Goal: Task Accomplishment & Management: Use online tool/utility

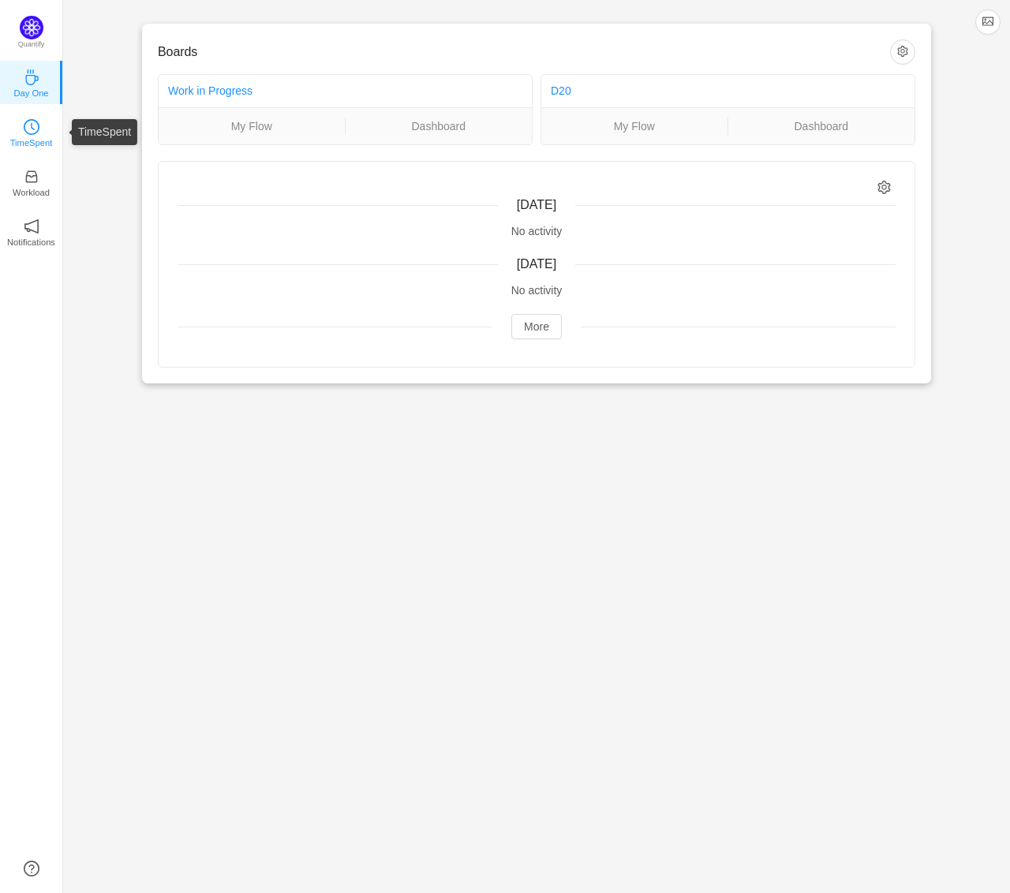
click at [24, 125] on link "TimeSpent" at bounding box center [32, 132] width 16 height 16
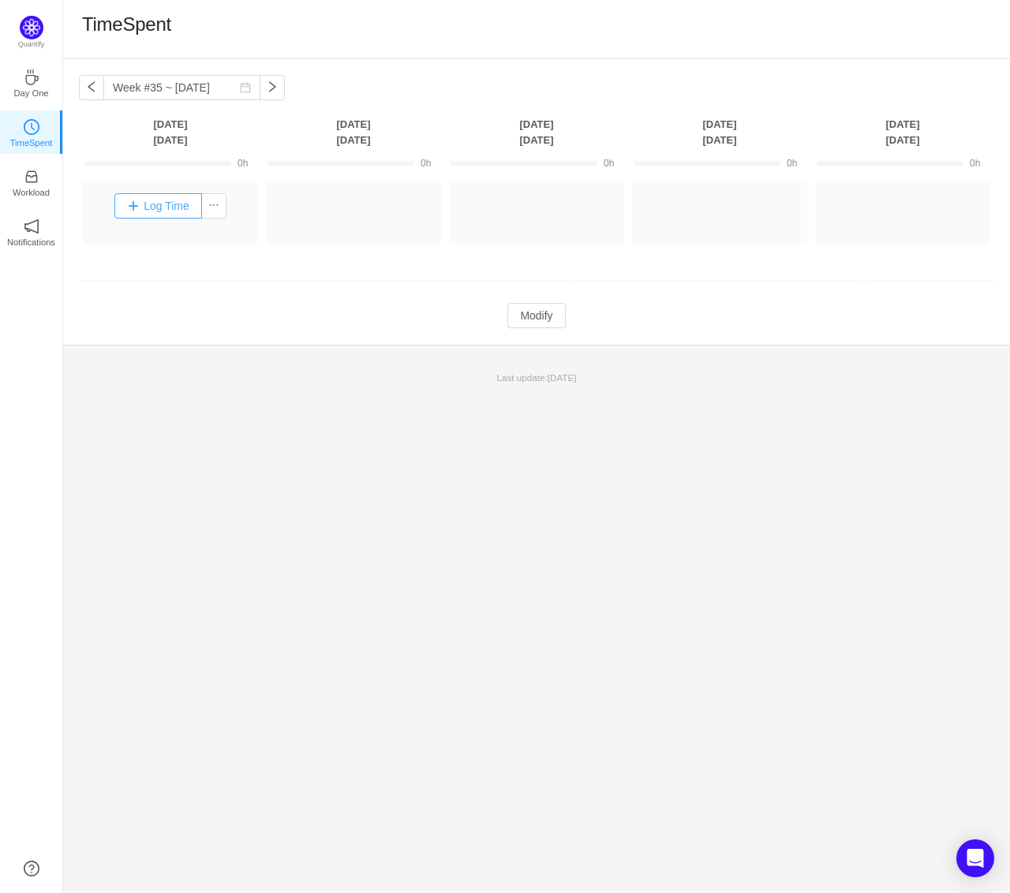
click at [161, 200] on button "Log Time" at bounding box center [158, 205] width 88 height 25
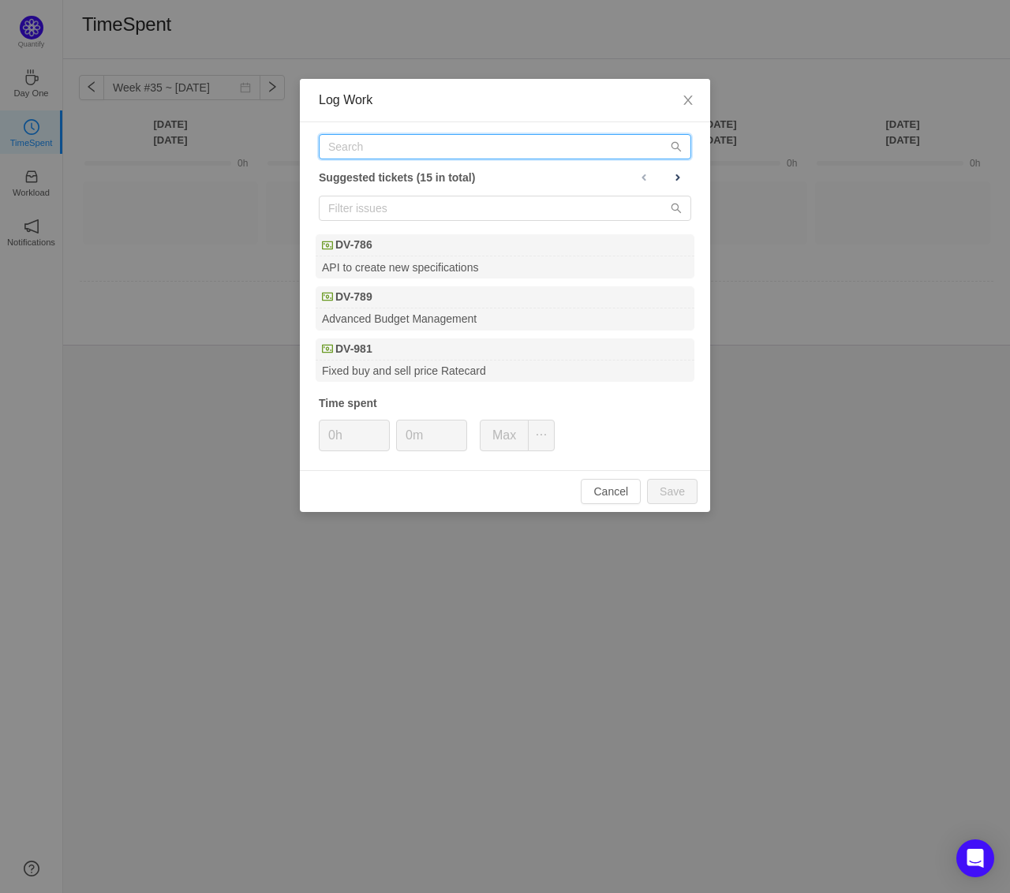
click at [375, 150] on input "text" at bounding box center [505, 146] width 372 height 25
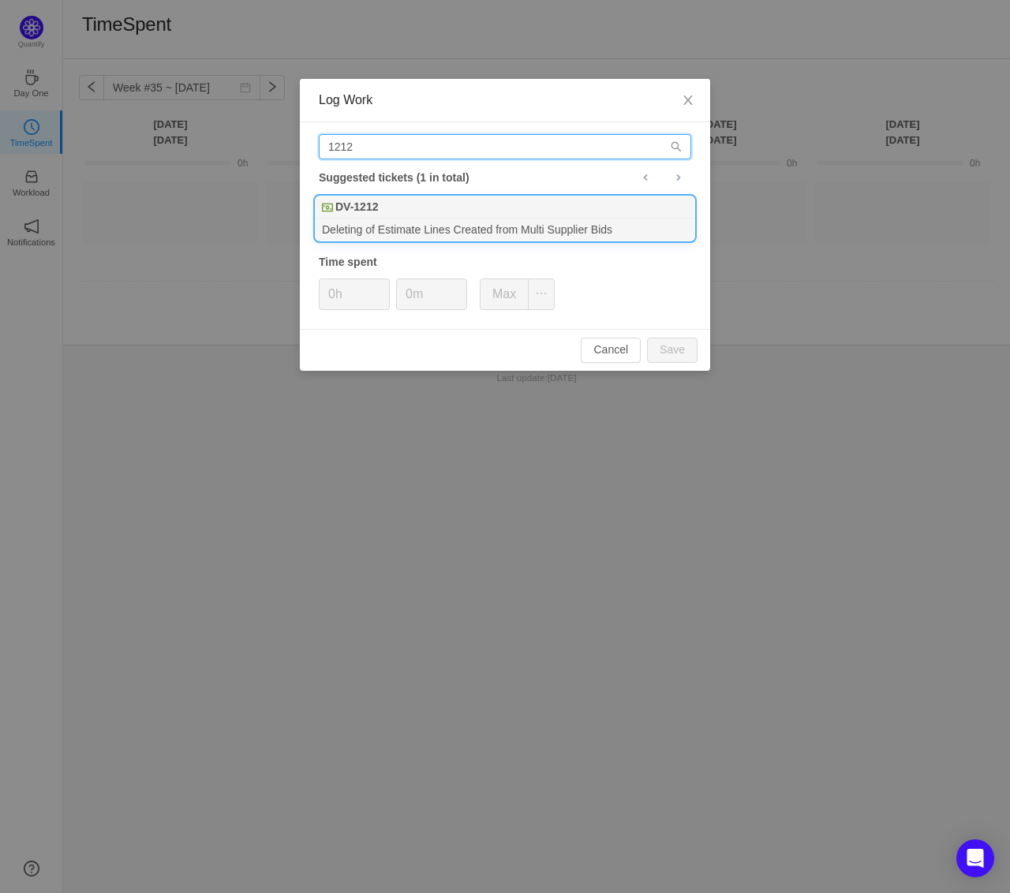
type input "1212"
click at [384, 215] on div "DV-1212" at bounding box center [505, 208] width 379 height 22
click at [682, 346] on button "Save" at bounding box center [672, 350] width 51 height 25
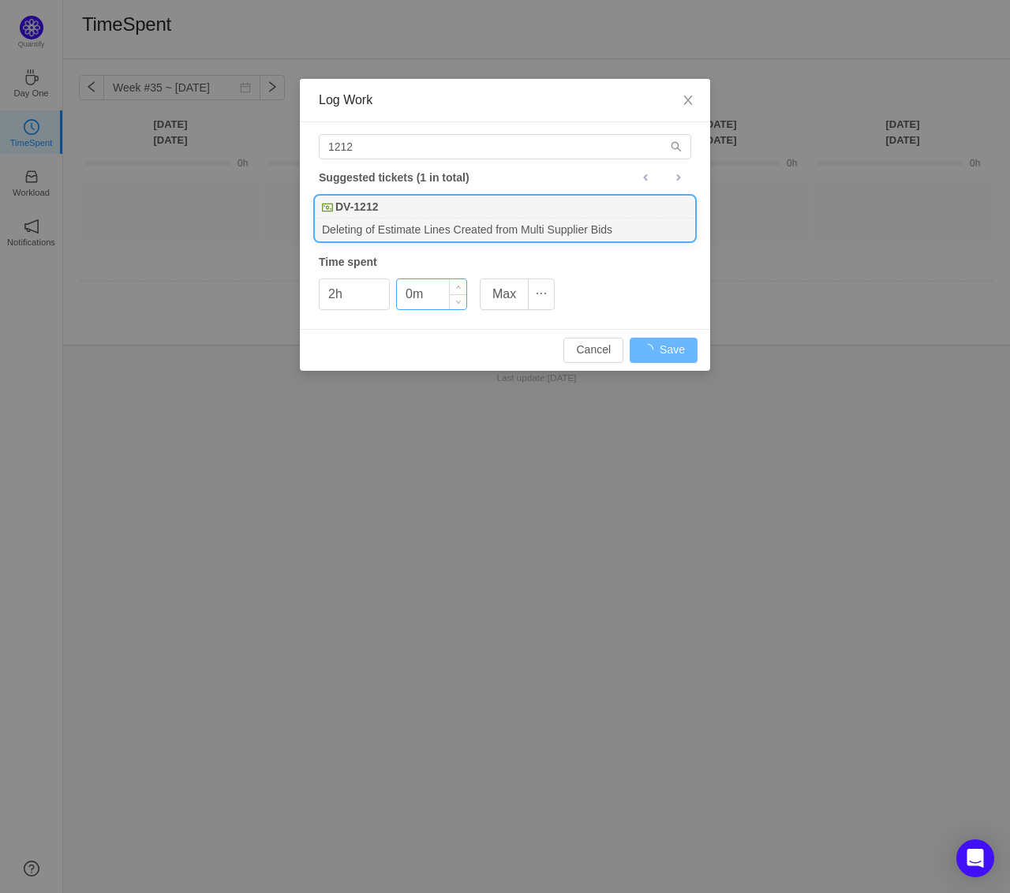
type input "0h"
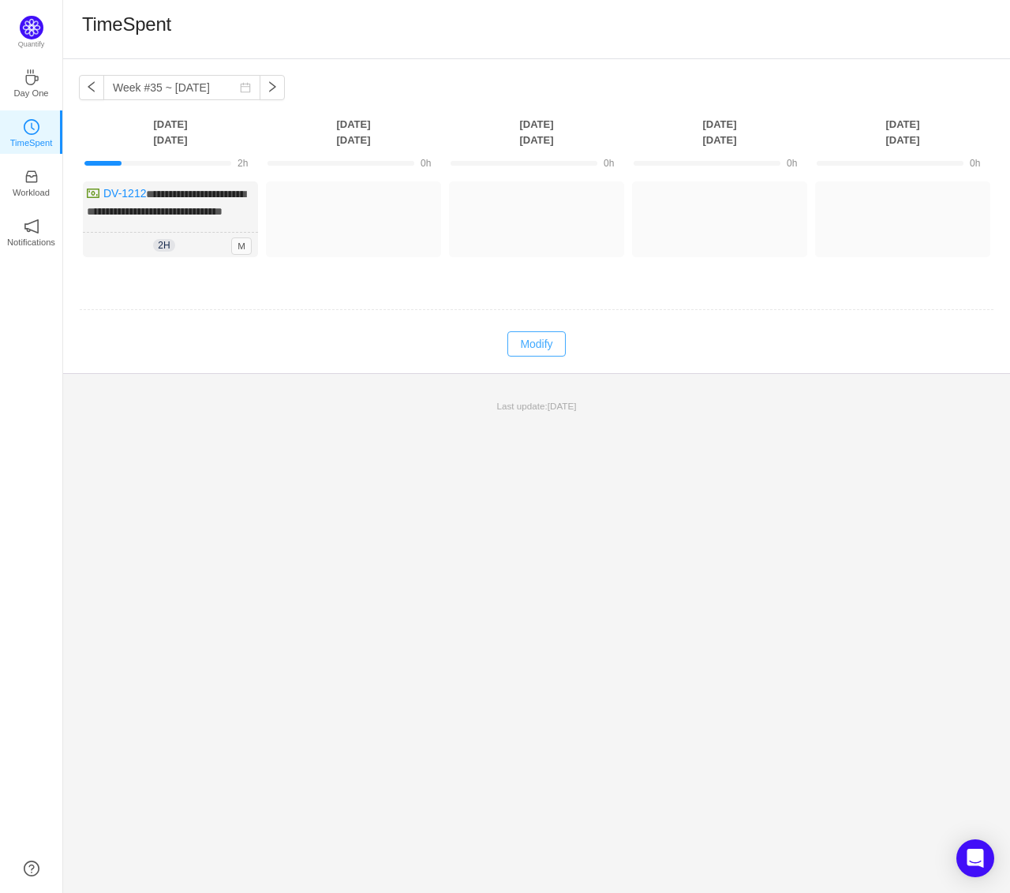
drag, startPoint x: 526, startPoint y: 358, endPoint x: 45, endPoint y: 340, distance: 480.9
click at [526, 357] on button "Modify" at bounding box center [536, 343] width 58 height 25
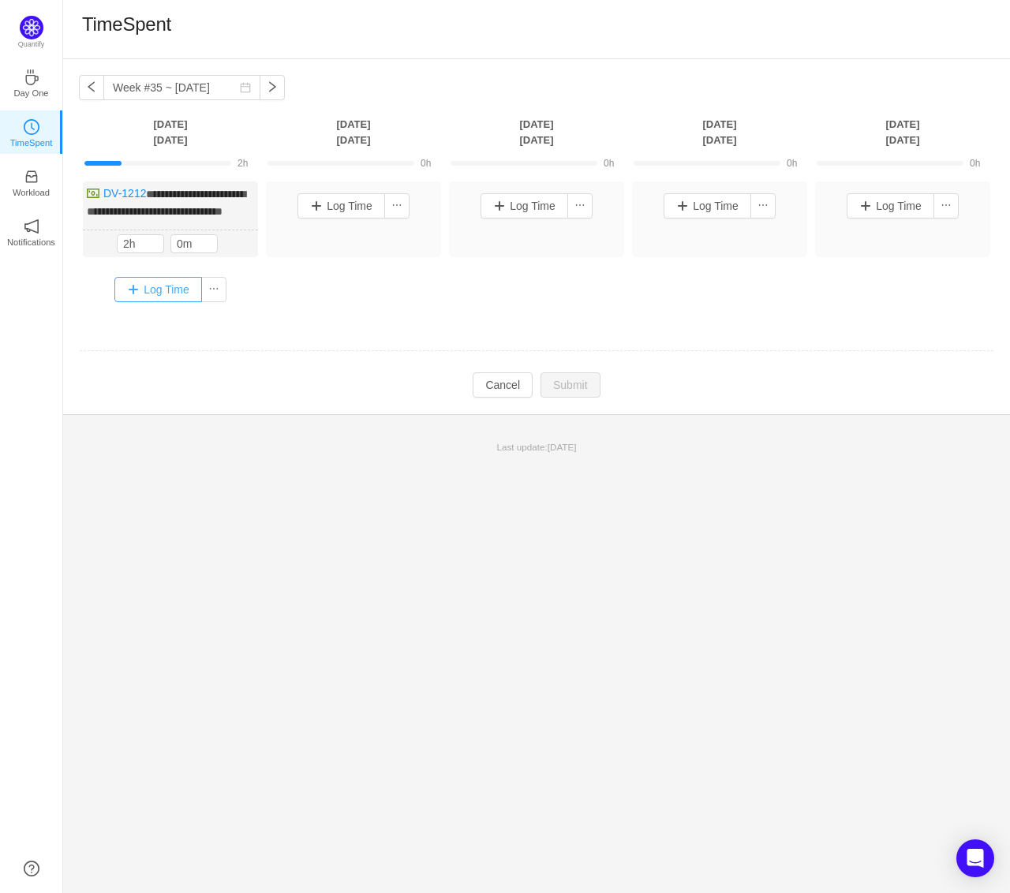
click at [158, 302] on button "Log Time" at bounding box center [158, 289] width 88 height 25
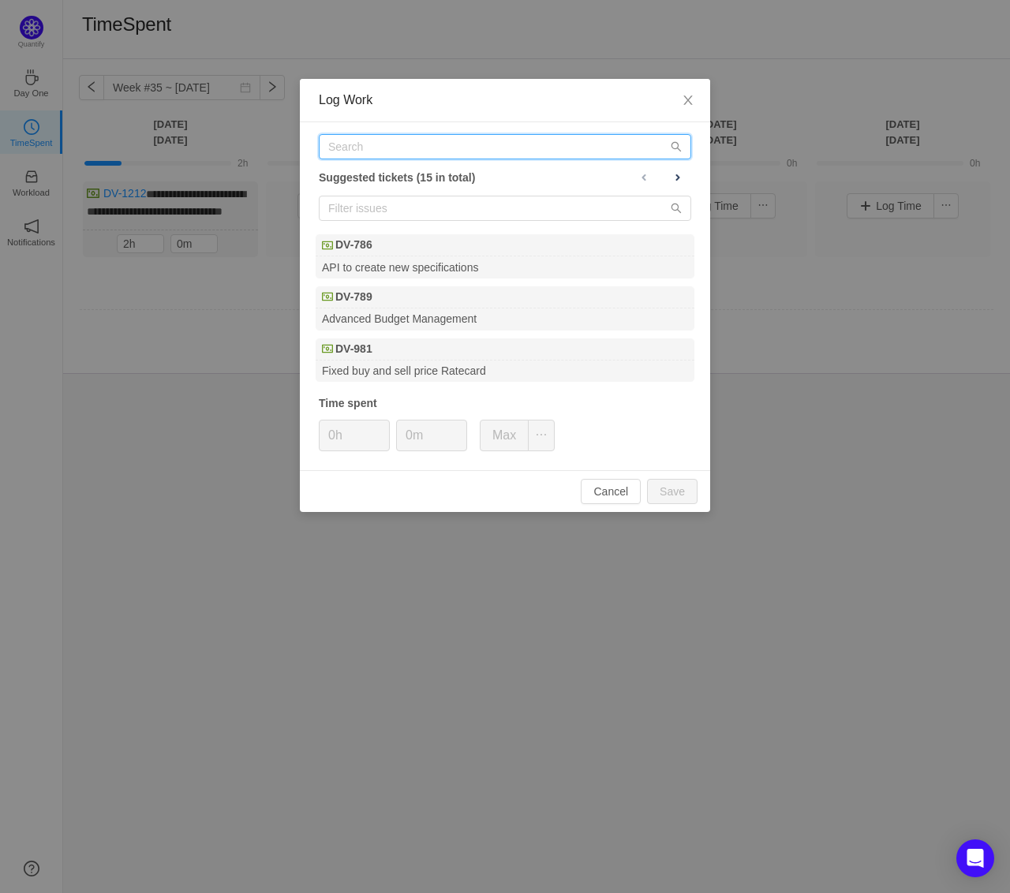
click at [395, 150] on input "text" at bounding box center [505, 146] width 372 height 25
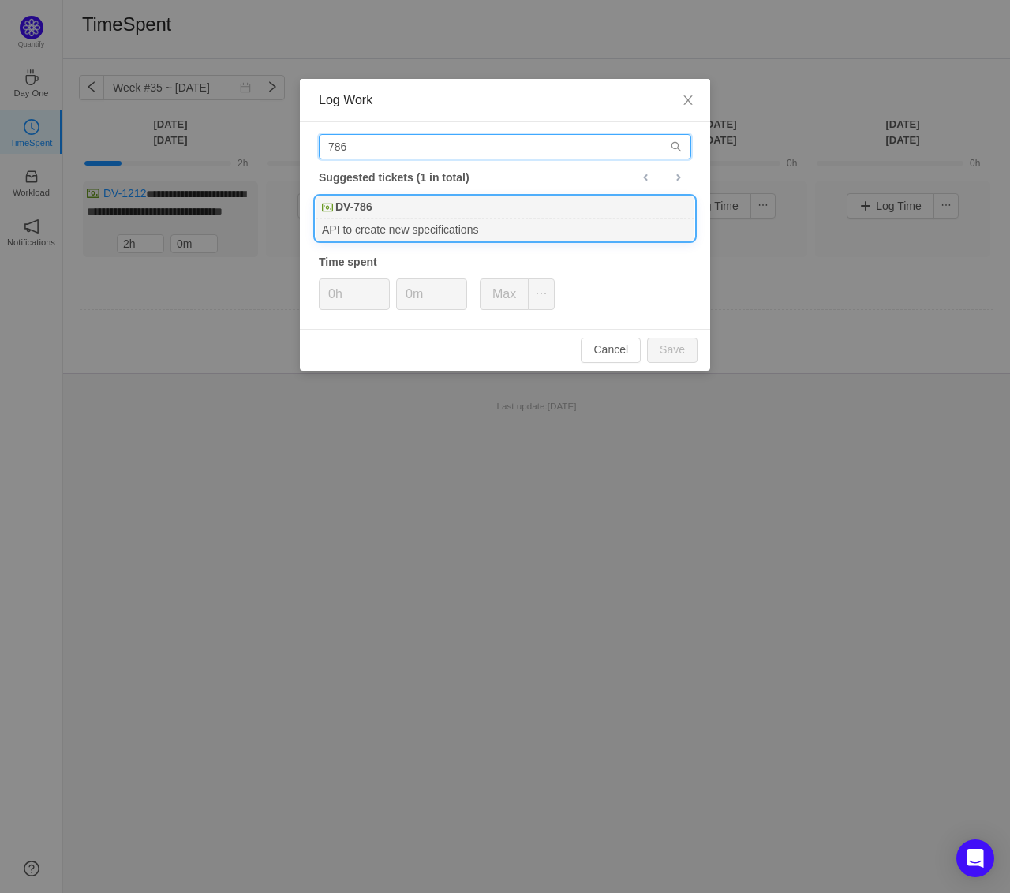
type input "786"
click at [376, 220] on div "API to create new specifications" at bounding box center [505, 229] width 379 height 21
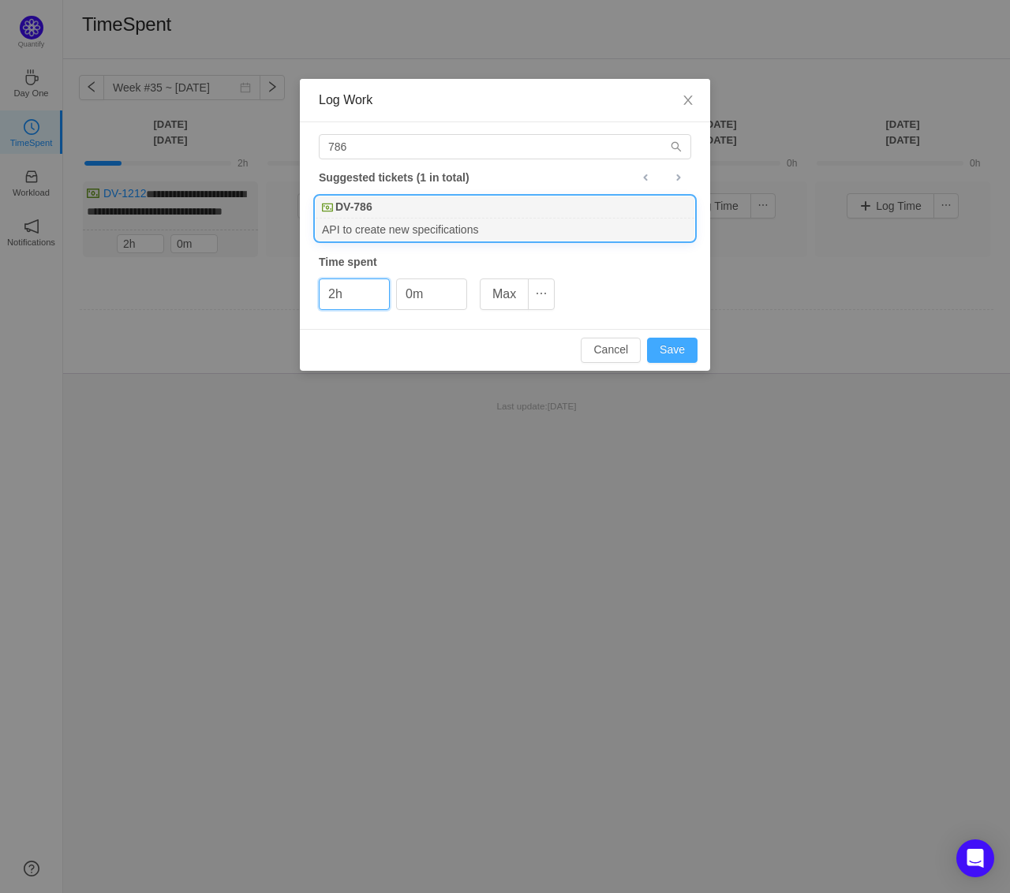
click at [662, 349] on button "Save" at bounding box center [672, 350] width 51 height 25
type input "0h"
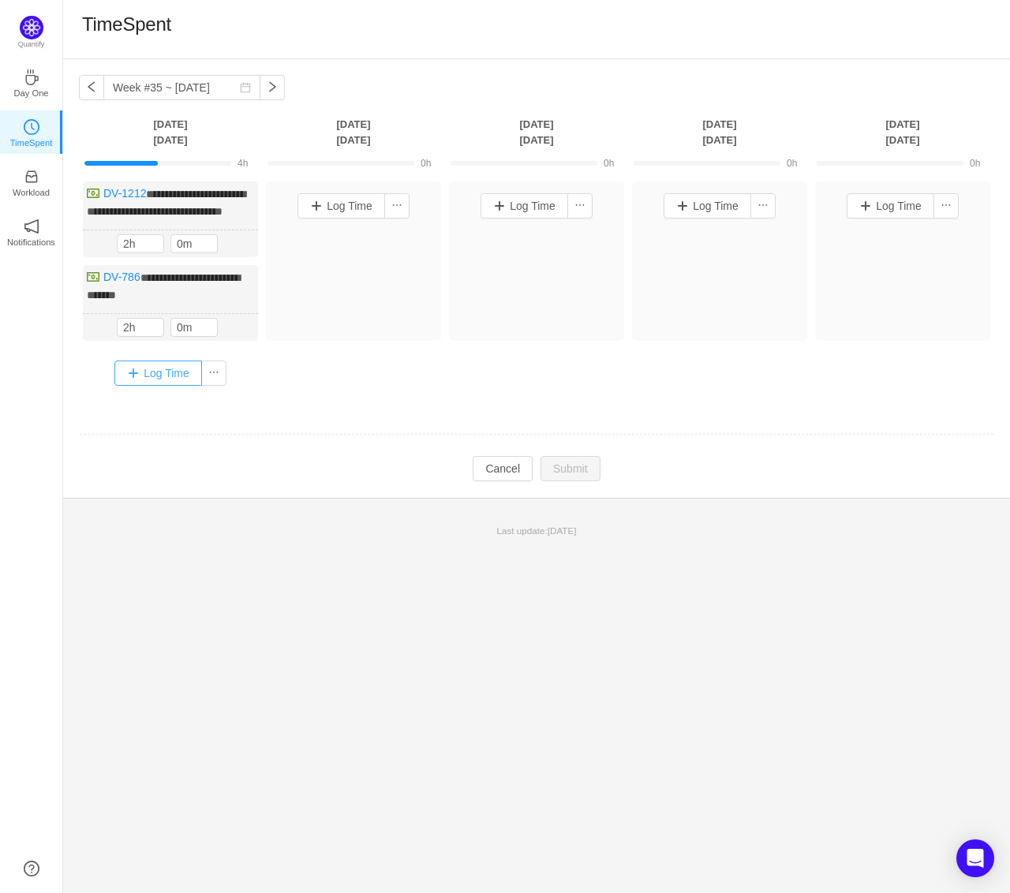
click at [189, 386] on button "Log Time" at bounding box center [158, 373] width 88 height 25
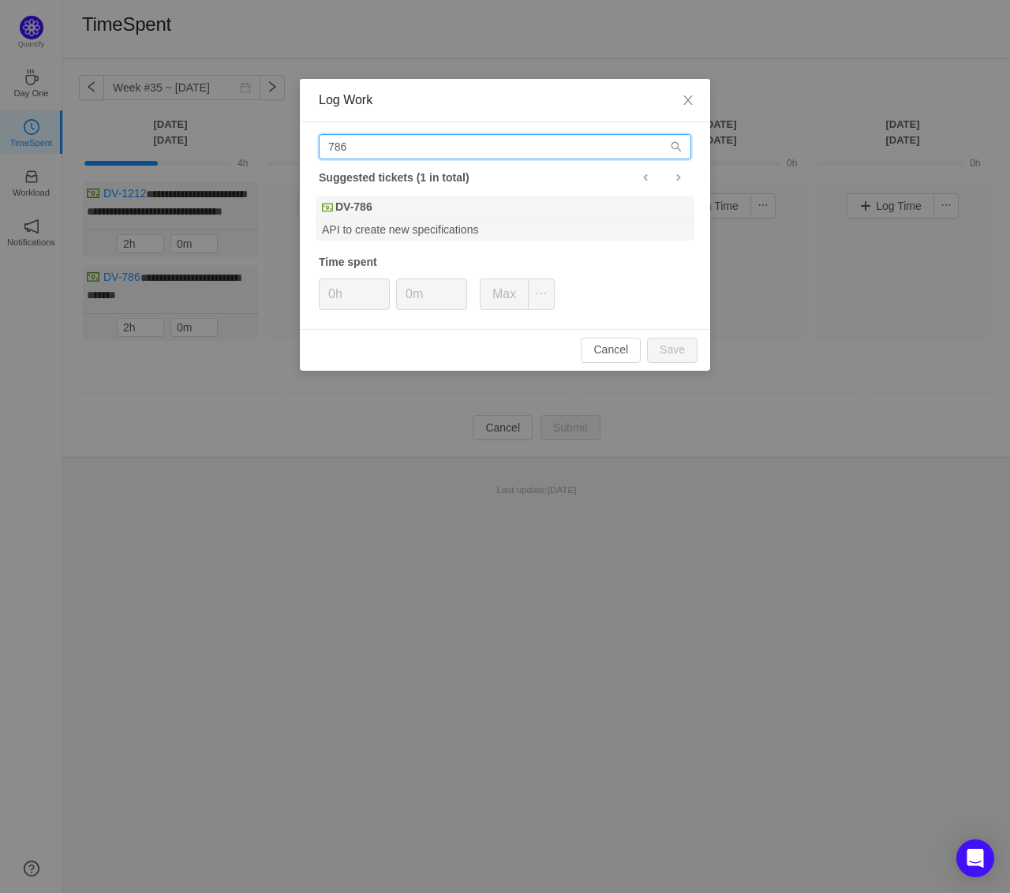
click at [372, 142] on input "786" at bounding box center [505, 146] width 372 height 25
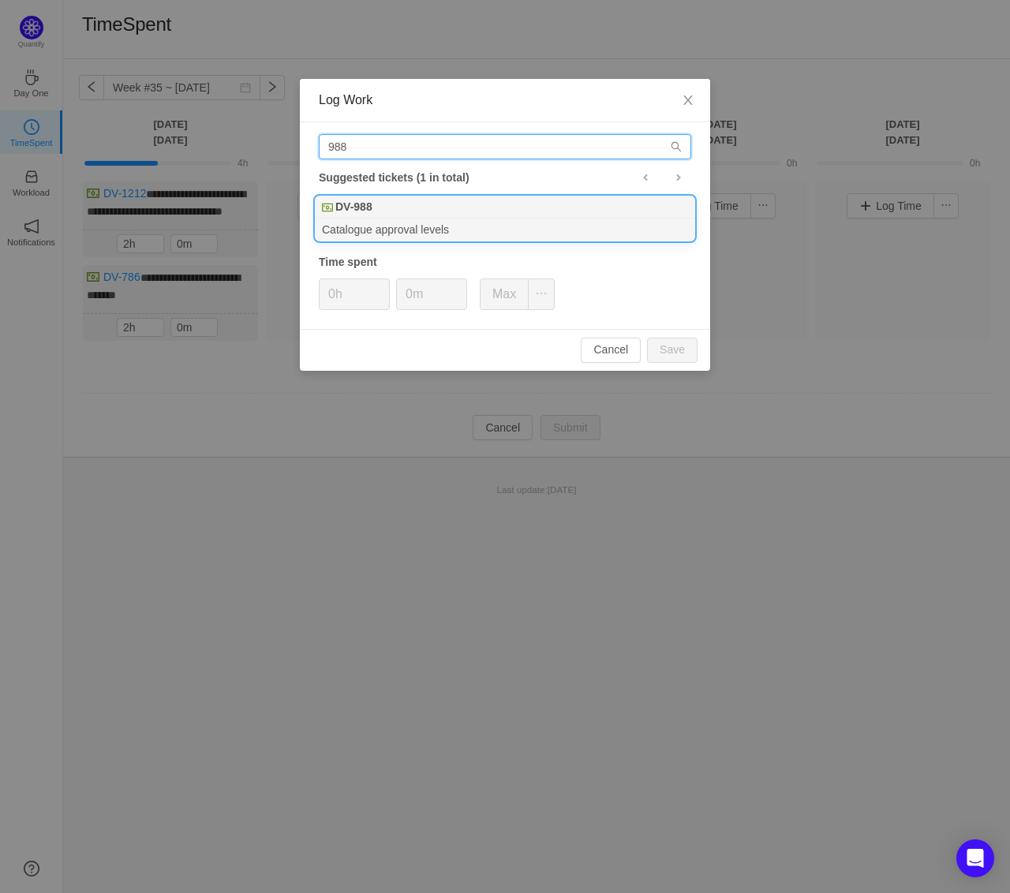
type input "988"
click at [395, 222] on div "Catalogue approval levels" at bounding box center [505, 229] width 379 height 21
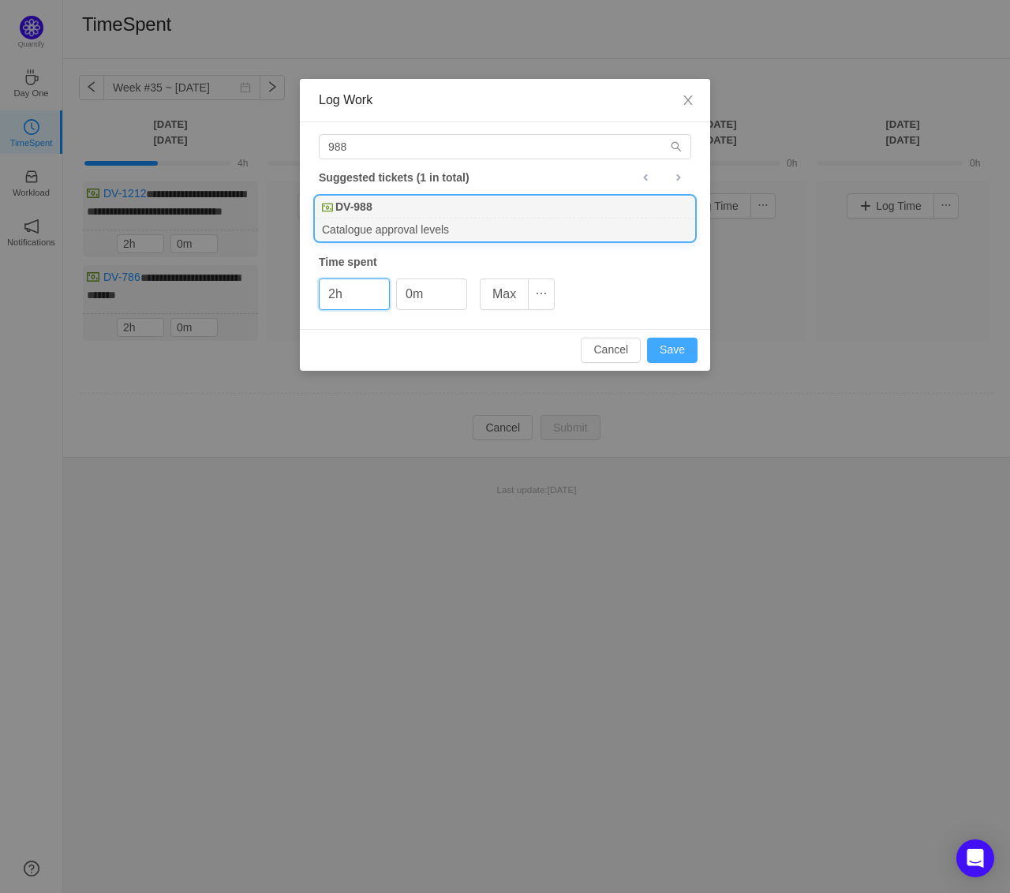
click at [676, 350] on button "Save" at bounding box center [672, 350] width 51 height 25
type input "0h"
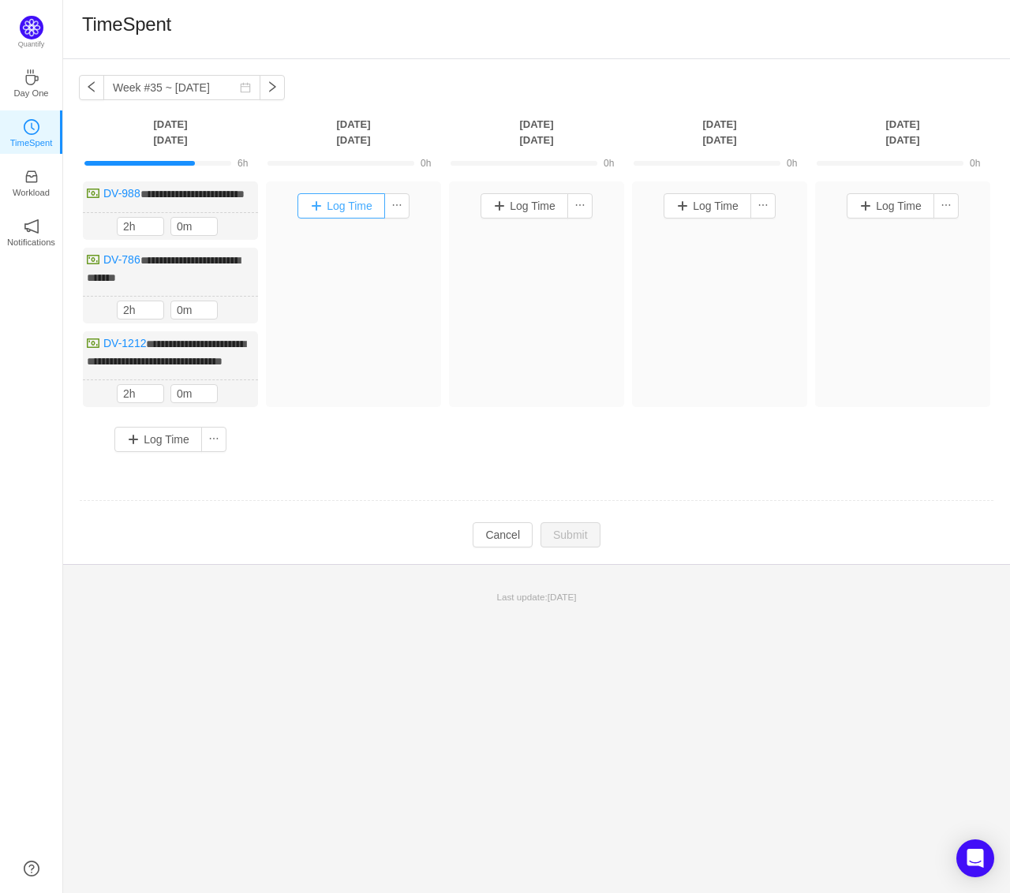
click at [340, 201] on button "Log Time" at bounding box center [342, 205] width 88 height 25
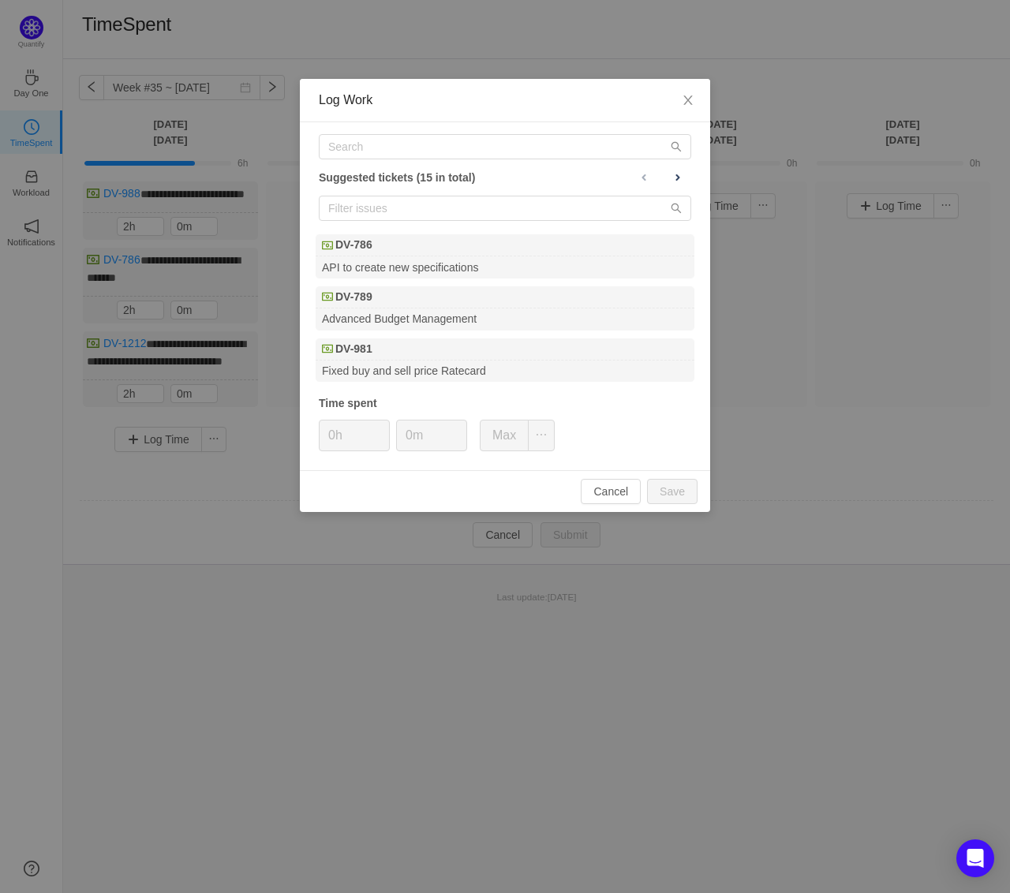
click at [446, 130] on div "Suggested tickets (15 in total) DV-786 API to create new specifications DV-789 …" at bounding box center [505, 296] width 410 height 348
click at [436, 147] on input "text" at bounding box center [505, 146] width 372 height 25
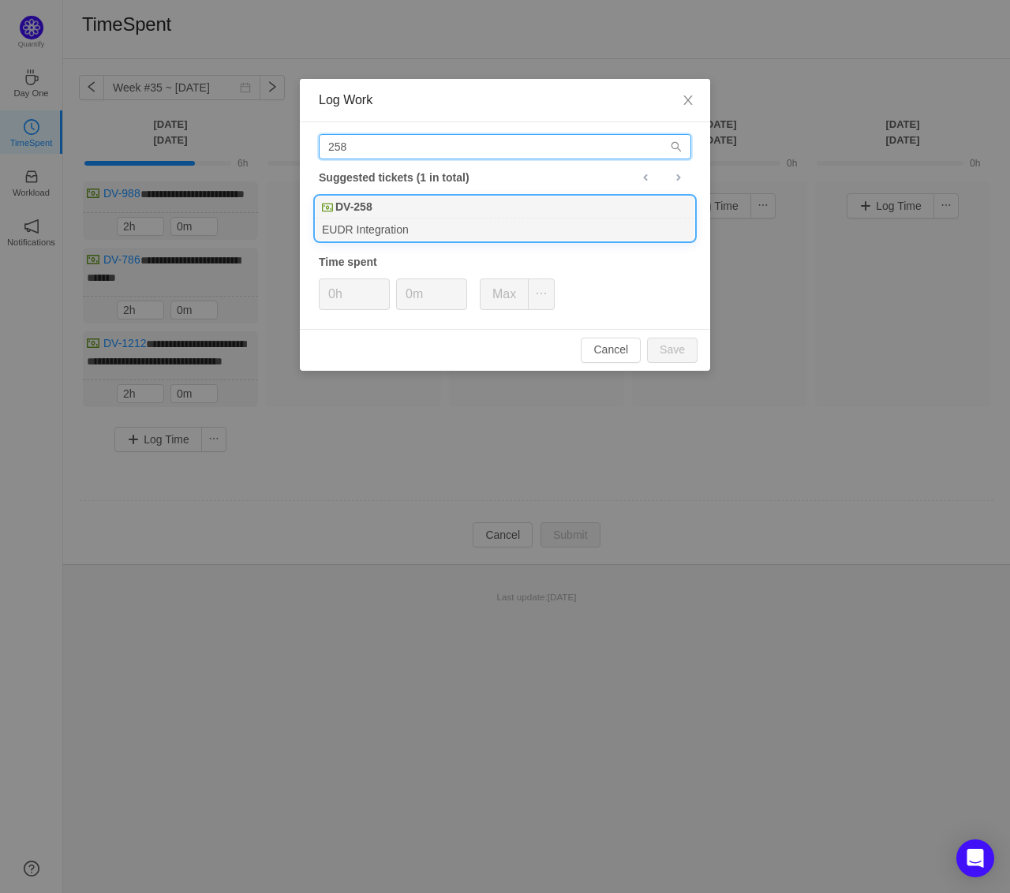
type input "258"
click at [408, 223] on div "EUDR Integration" at bounding box center [505, 229] width 379 height 21
click at [673, 345] on button "Save" at bounding box center [672, 350] width 51 height 25
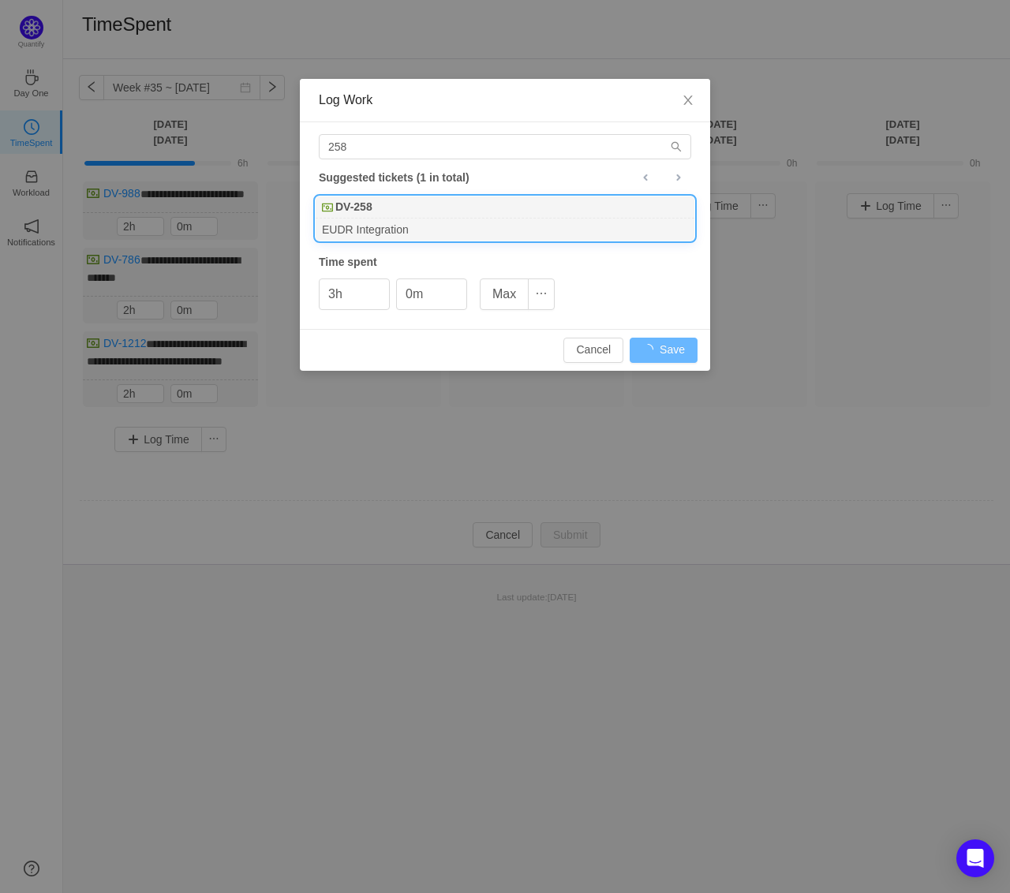
type input "0h"
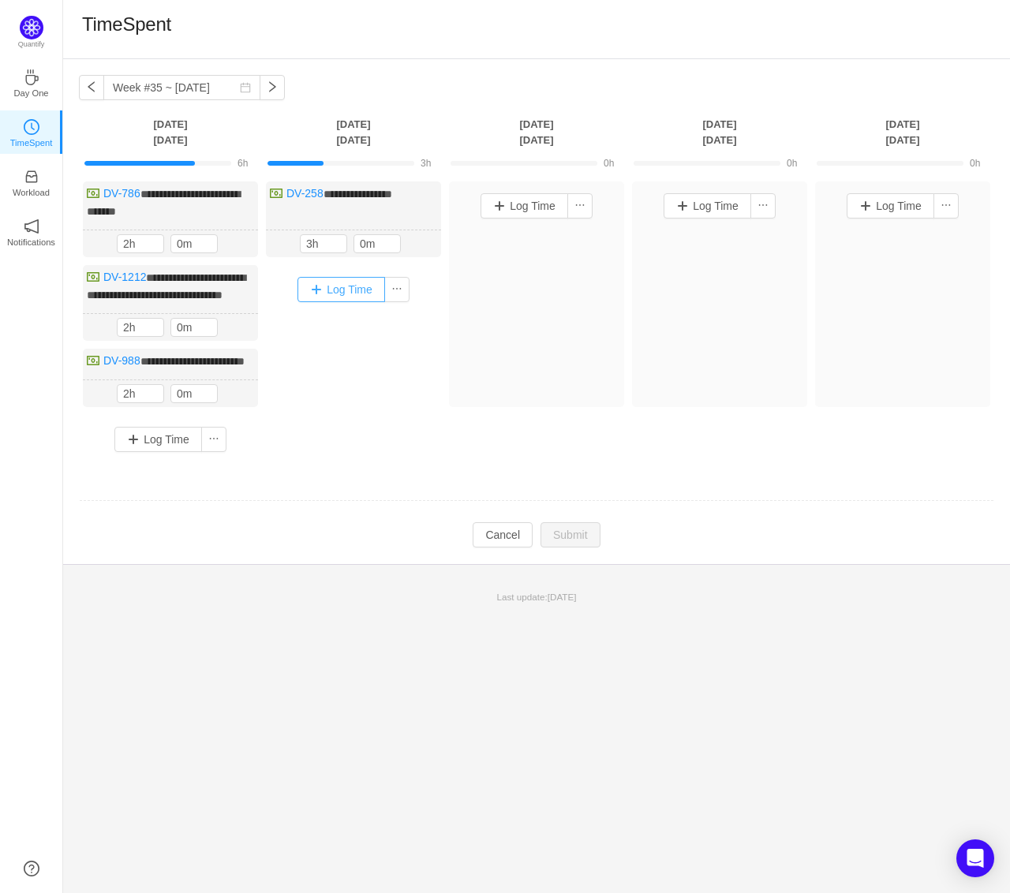
click at [340, 280] on button "Log Time" at bounding box center [342, 289] width 88 height 25
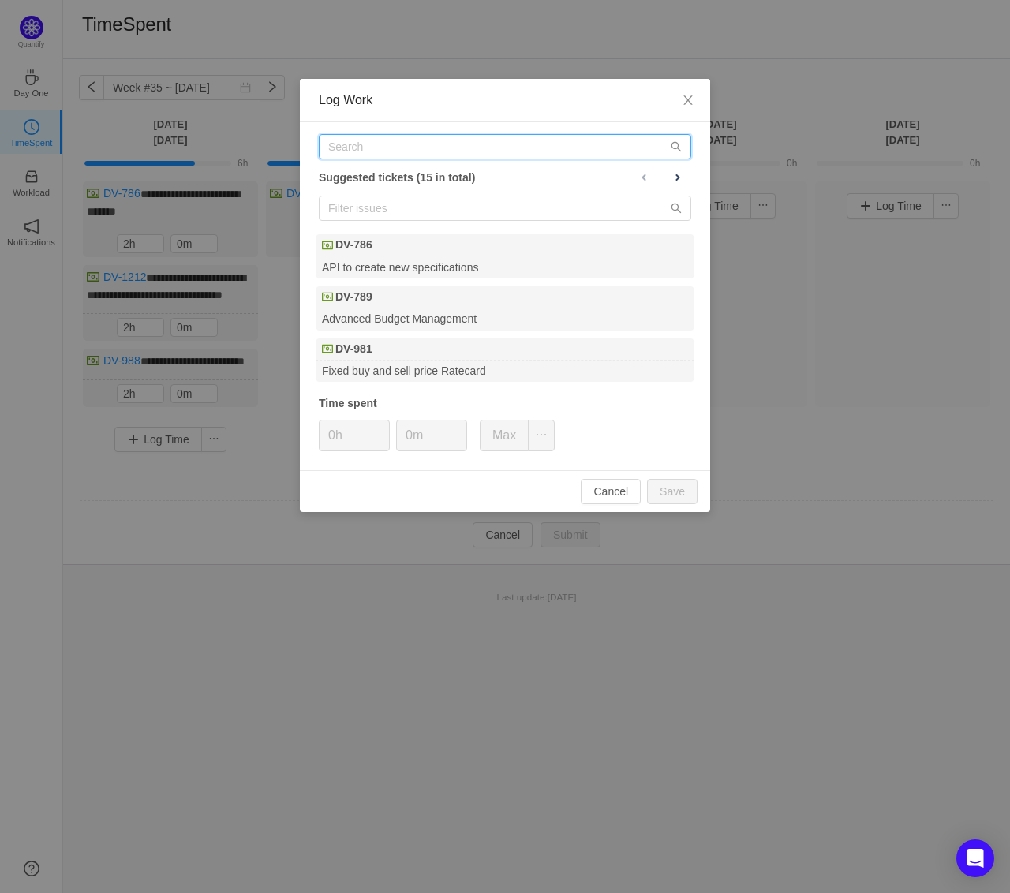
click at [378, 158] on input "text" at bounding box center [505, 146] width 372 height 25
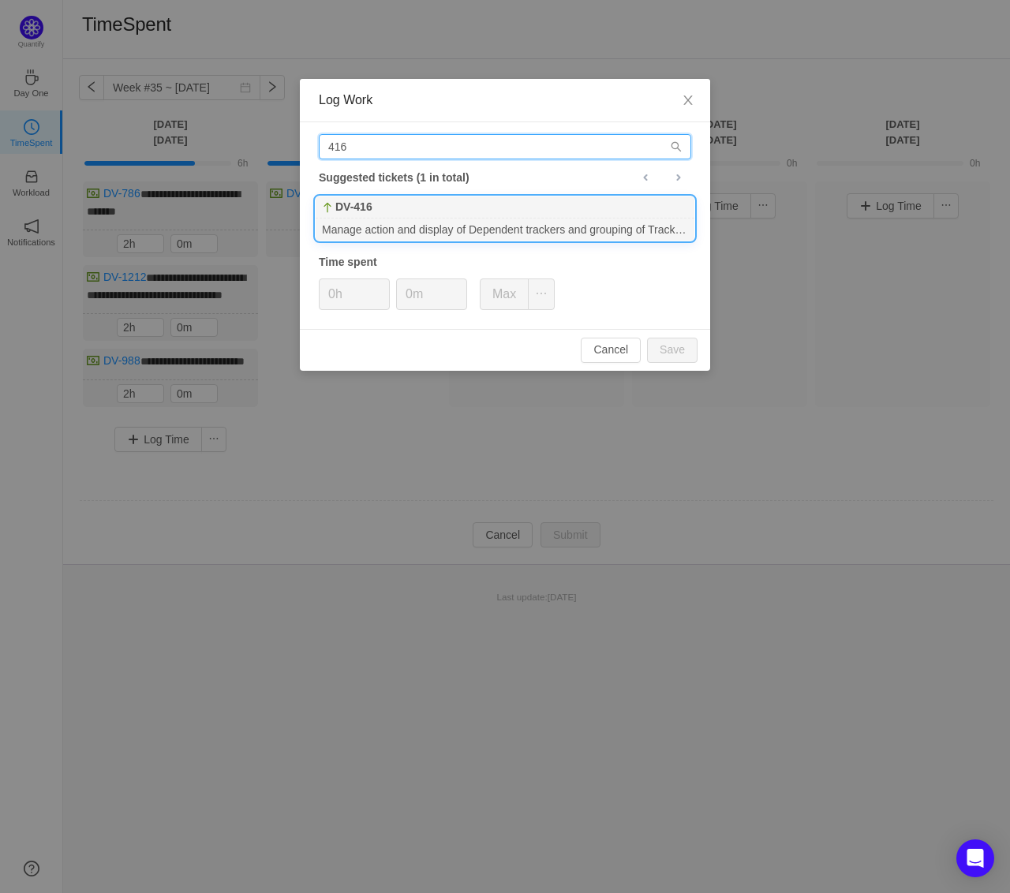
type input "416"
click at [394, 229] on div "Manage action and display of Dependent trackers and grouping of Trackers with o…" at bounding box center [505, 229] width 379 height 21
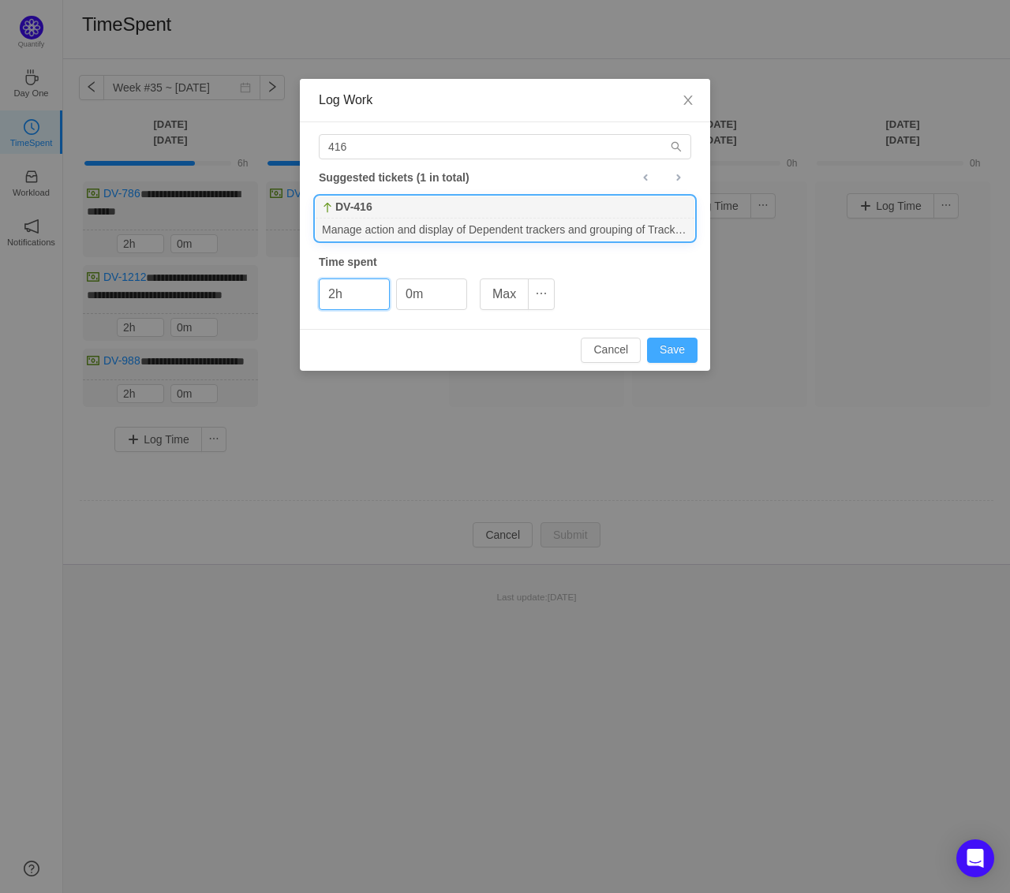
click at [693, 353] on button "Save" at bounding box center [672, 350] width 51 height 25
type input "0h"
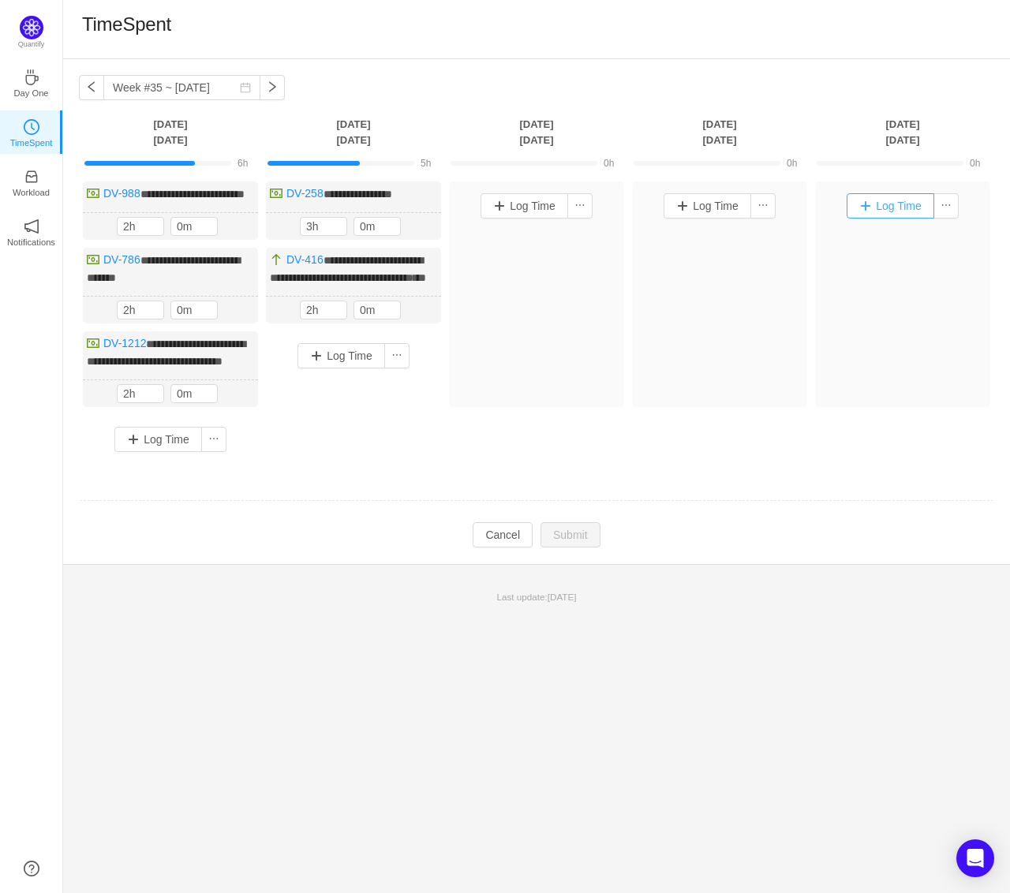
click at [882, 211] on button "Log Time" at bounding box center [891, 205] width 88 height 25
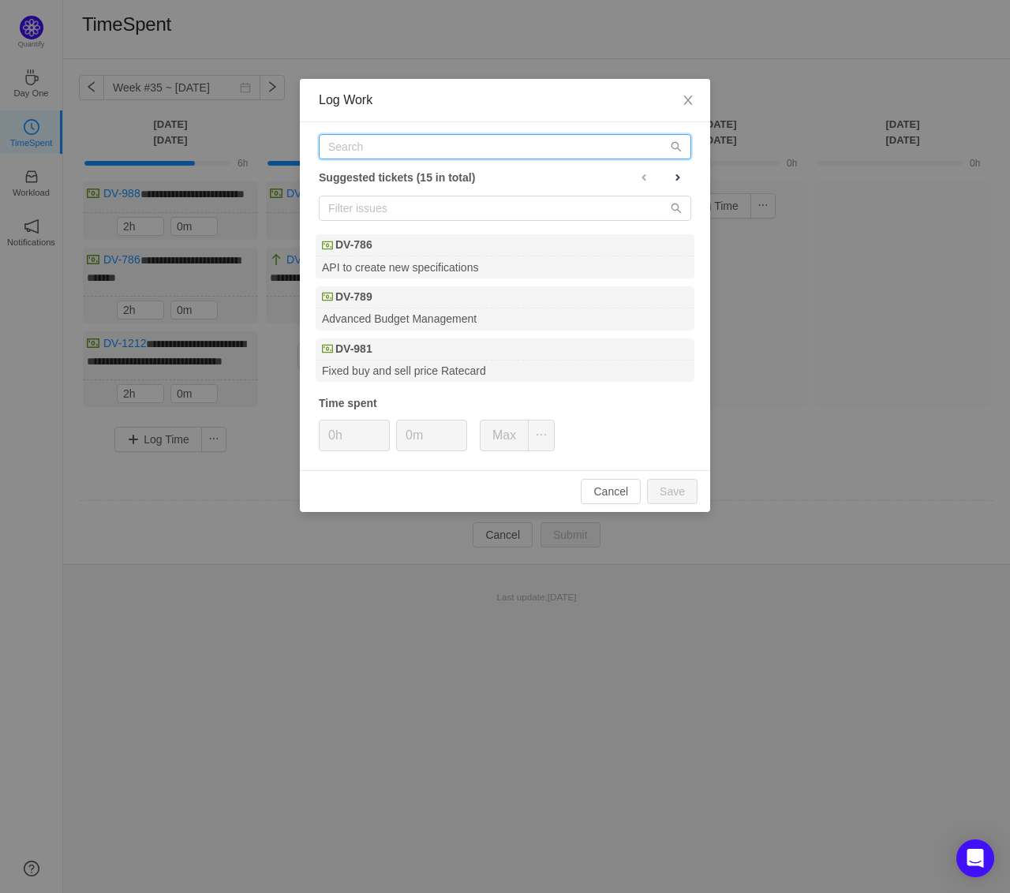
click at [490, 152] on input "text" at bounding box center [505, 146] width 372 height 25
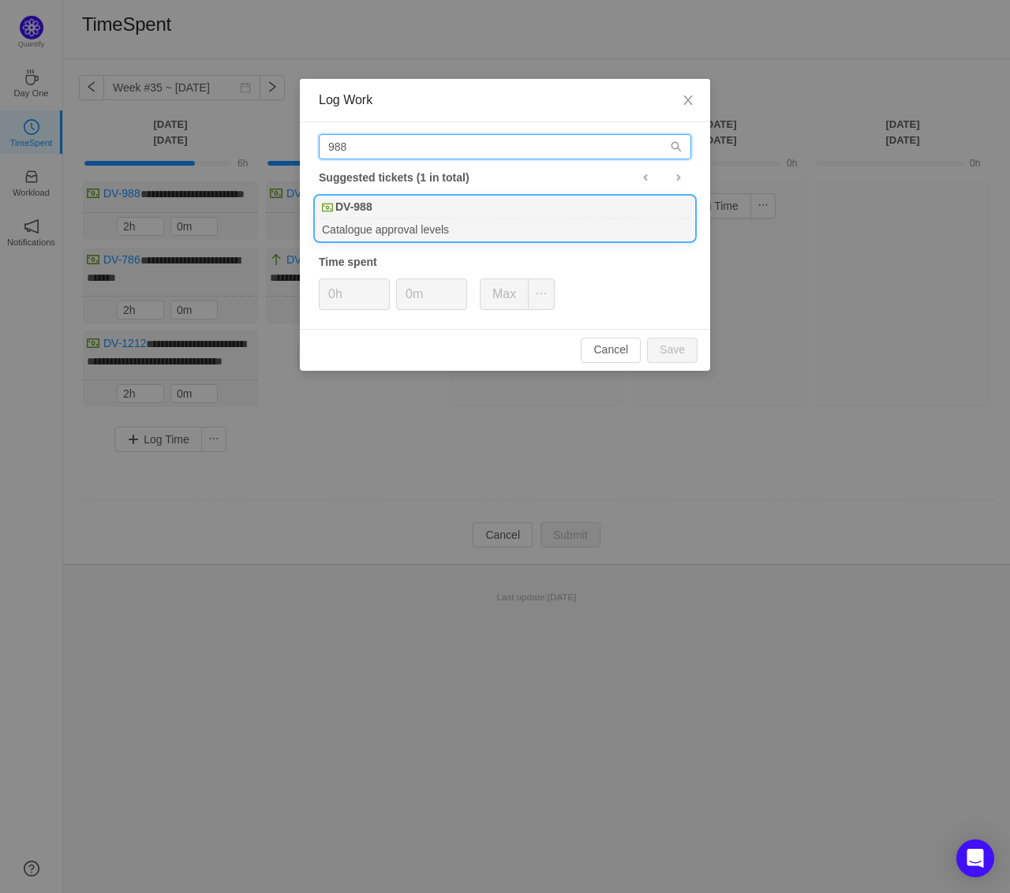
type input "988"
click at [417, 215] on div "DV-988" at bounding box center [505, 208] width 379 height 22
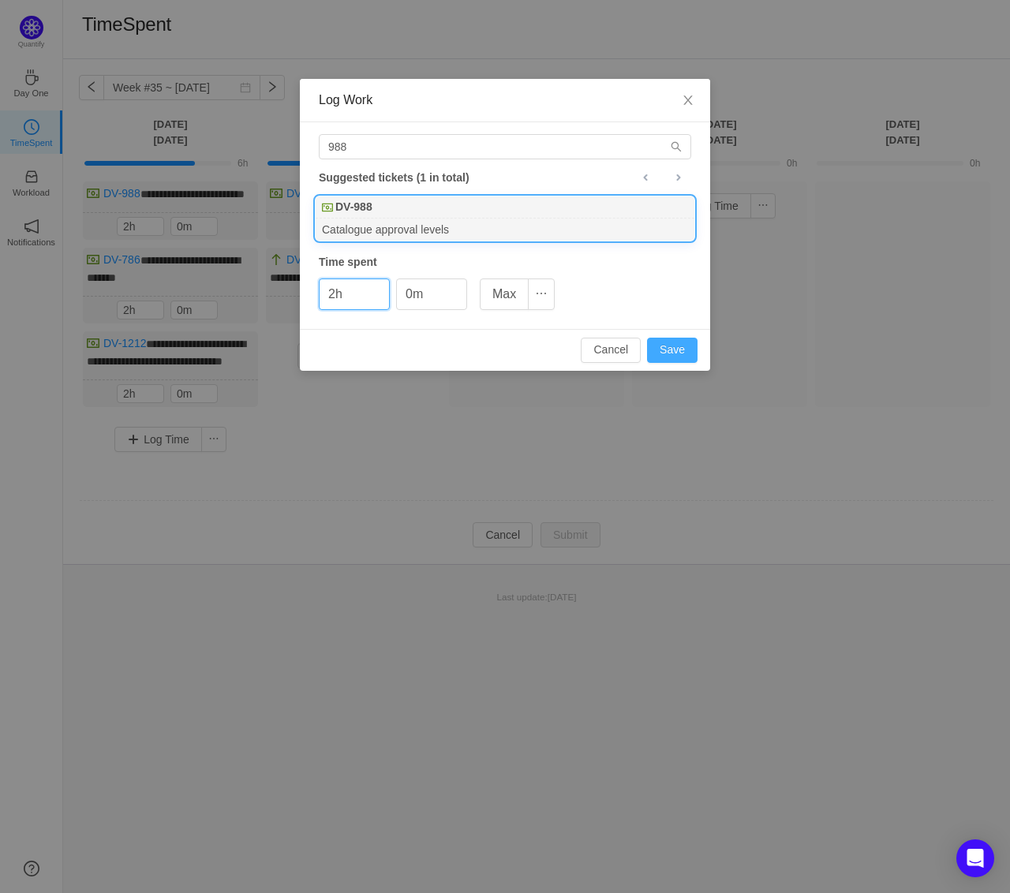
click at [683, 345] on button "Save" at bounding box center [672, 350] width 51 height 25
type input "0h"
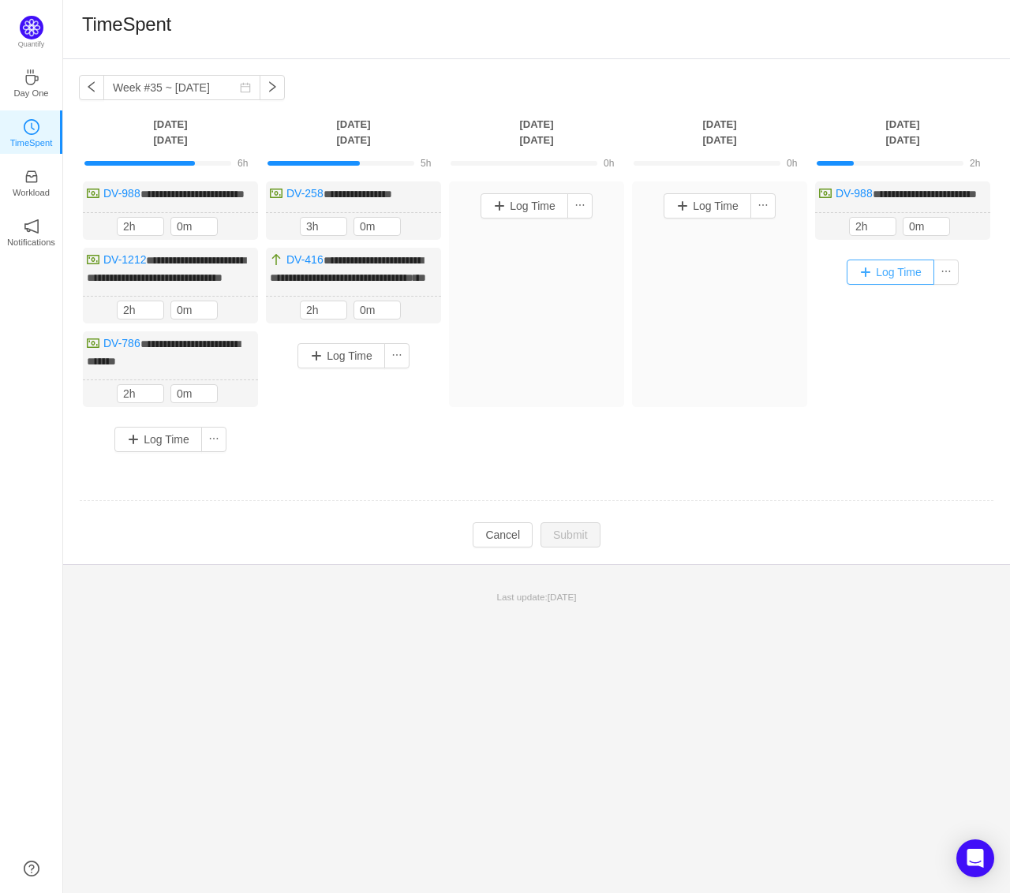
click at [879, 285] on button "Log Time" at bounding box center [891, 272] width 88 height 25
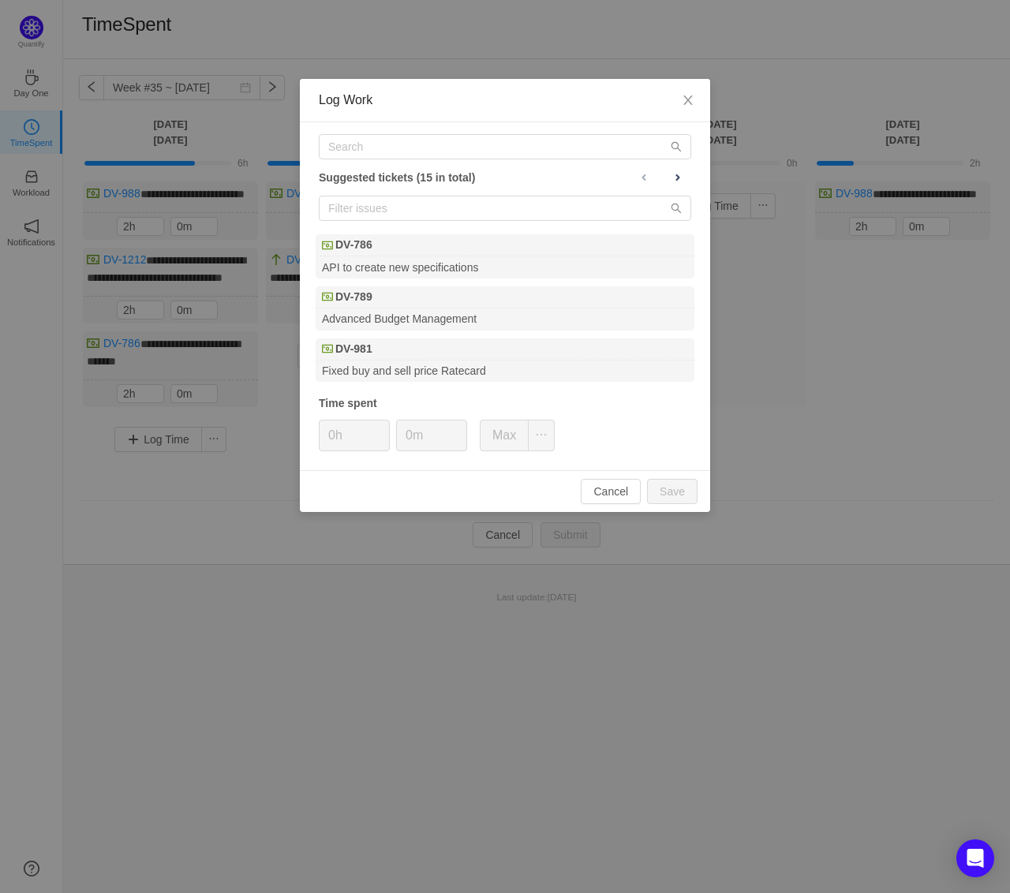
click at [451, 163] on div "Suggested tickets (15 in total) DV-786 API to create new specifications DV-789 …" at bounding box center [505, 296] width 410 height 348
click at [453, 151] on input "text" at bounding box center [505, 146] width 372 height 25
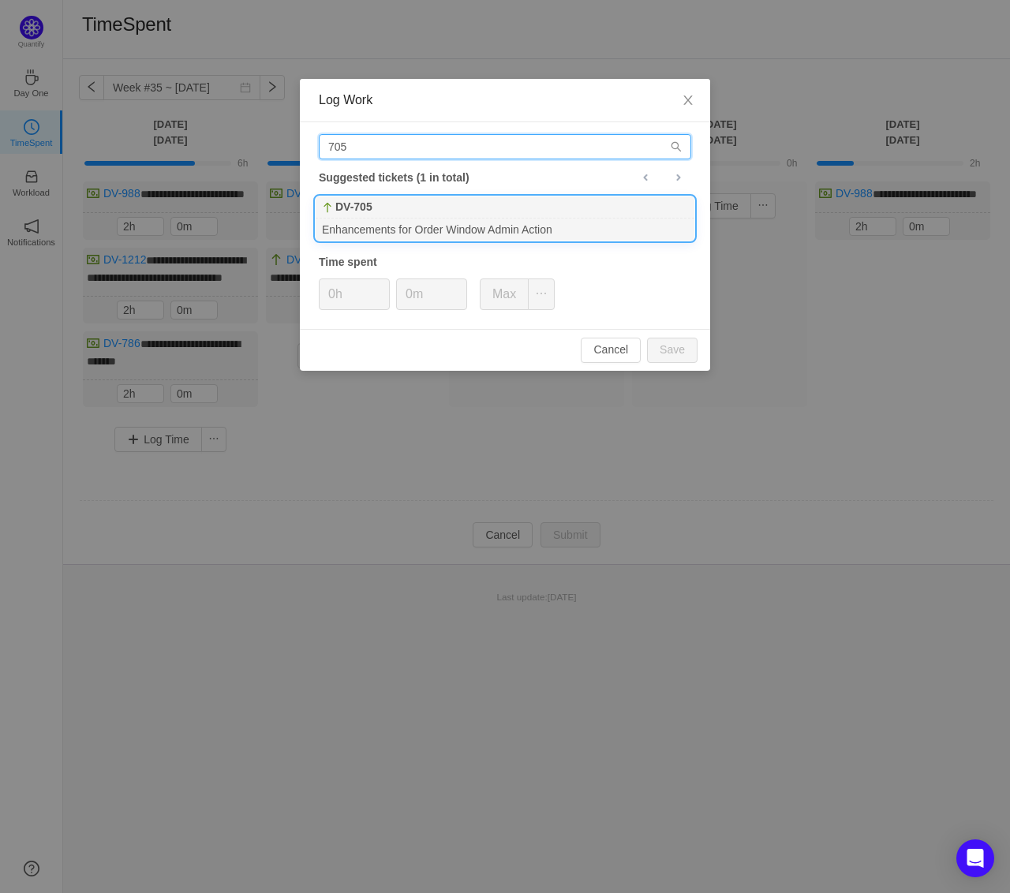
type input "705"
click at [372, 213] on b "DV-705" at bounding box center [353, 207] width 37 height 17
click at [695, 350] on button "Save" at bounding box center [672, 350] width 51 height 25
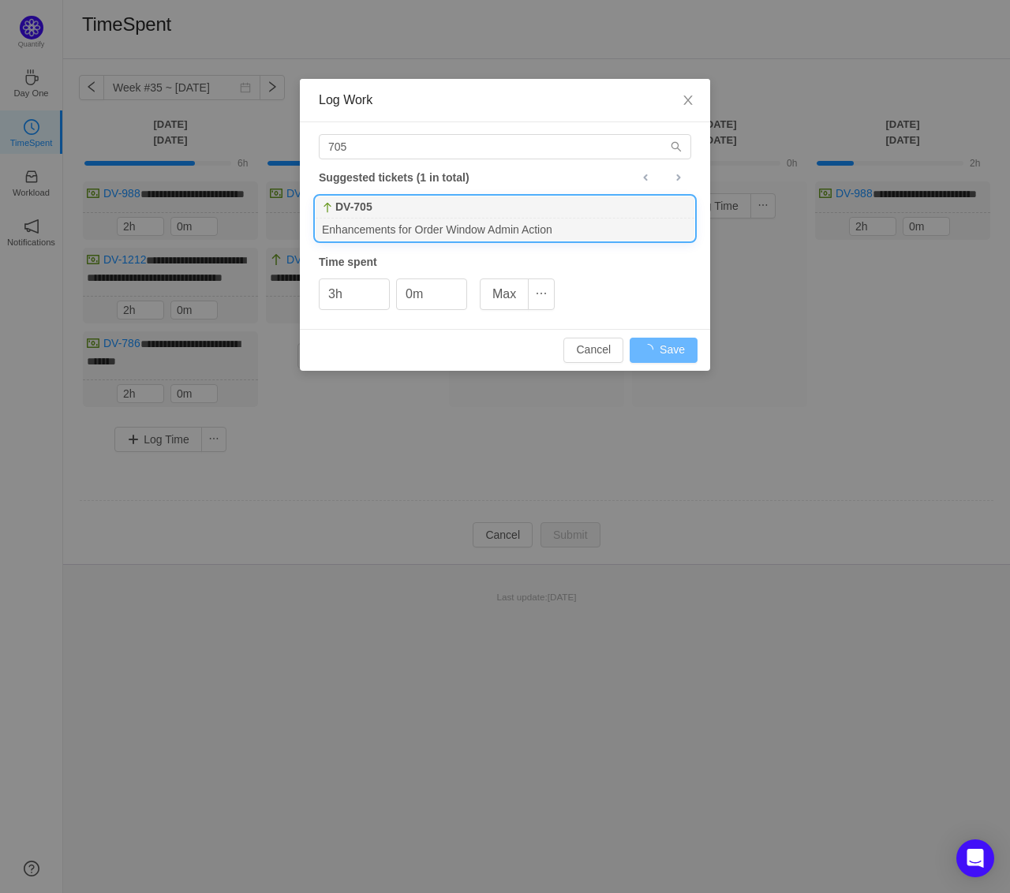
type input "0h"
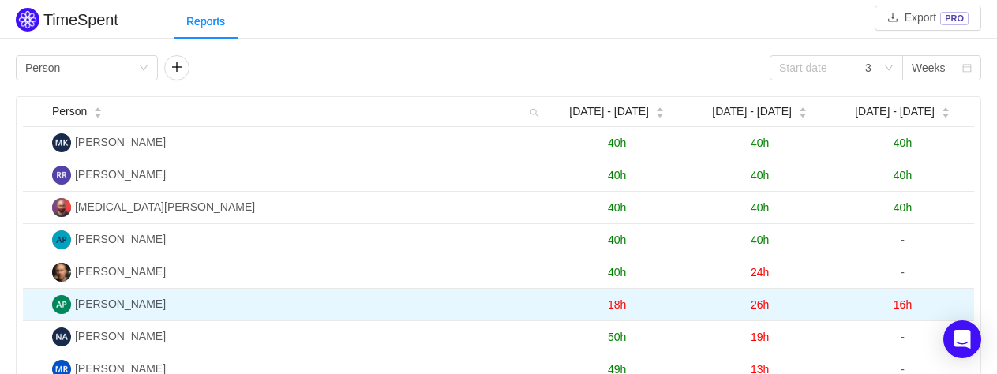
click at [903, 301] on span "16h" at bounding box center [902, 304] width 18 height 13
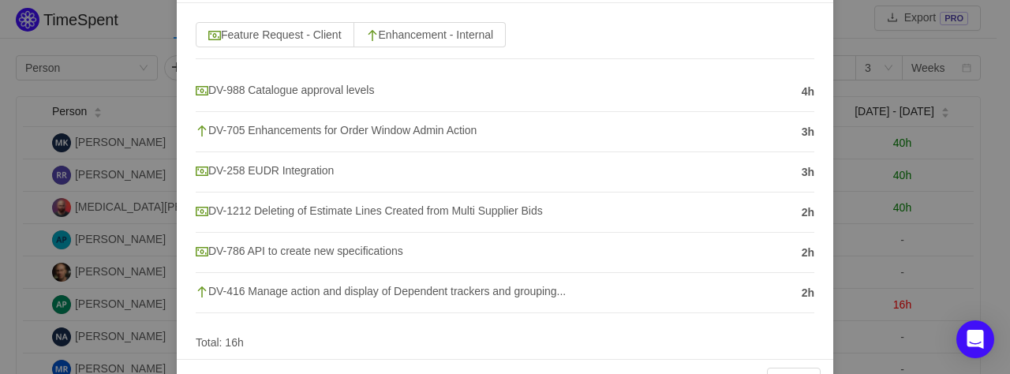
scroll to position [114, 0]
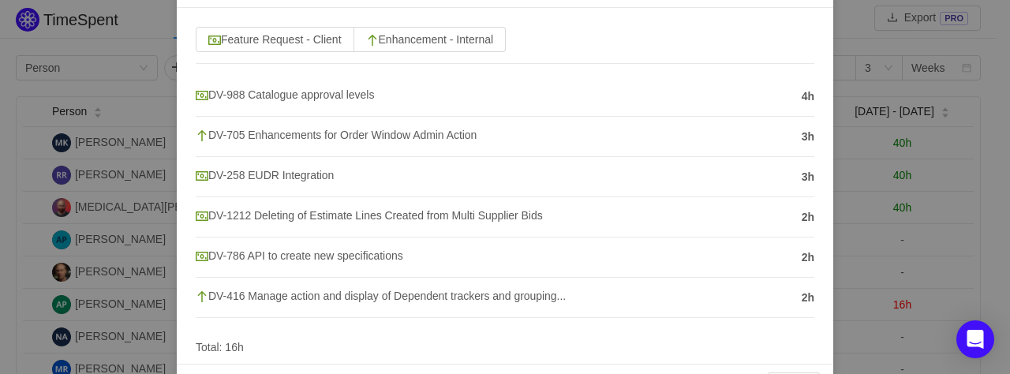
click at [437, 337] on div at bounding box center [505, 341] width 619 height 8
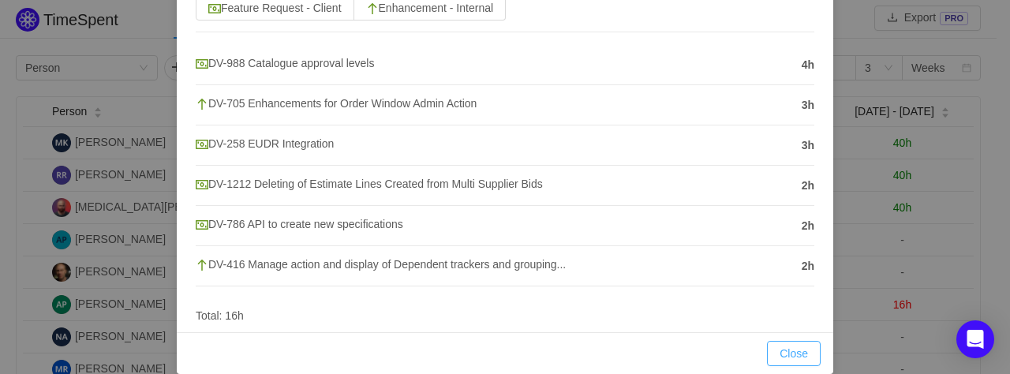
click at [767, 360] on button "Close" at bounding box center [794, 353] width 54 height 25
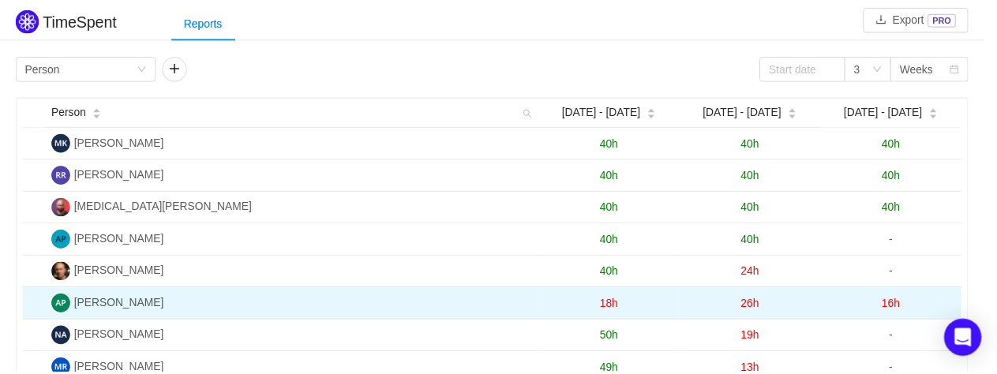
scroll to position [83, 0]
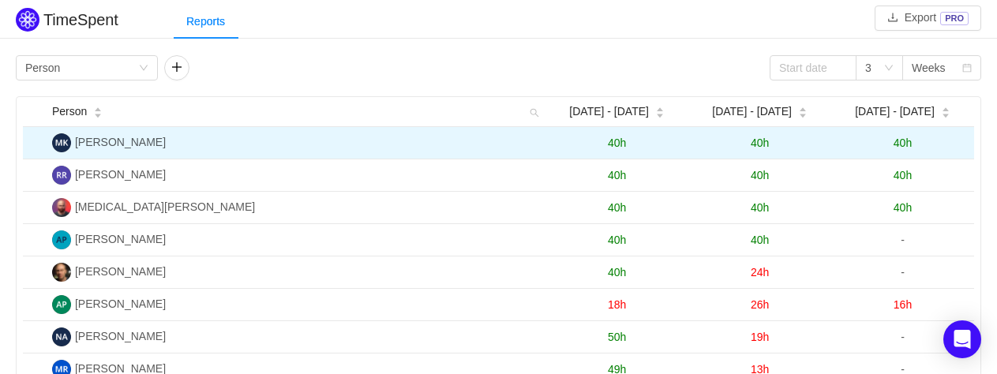
click at [898, 143] on span "40h" at bounding box center [902, 143] width 18 height 13
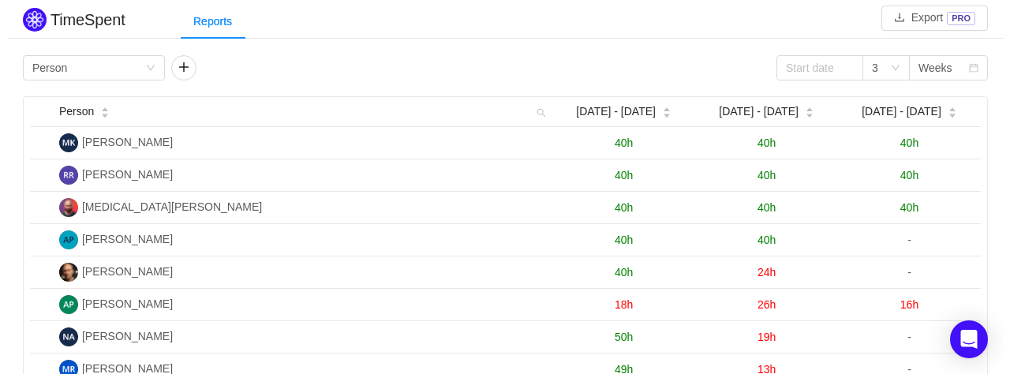
scroll to position [0, 0]
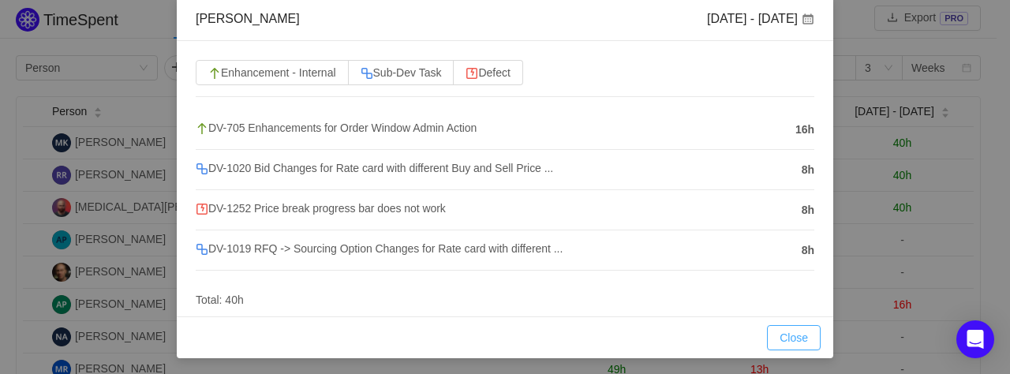
click at [781, 331] on button "Close" at bounding box center [794, 337] width 54 height 25
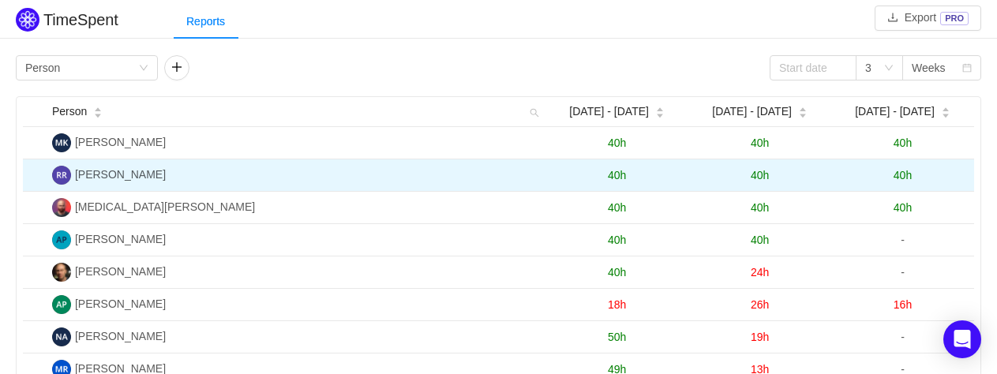
click at [903, 171] on span "40h" at bounding box center [902, 175] width 18 height 13
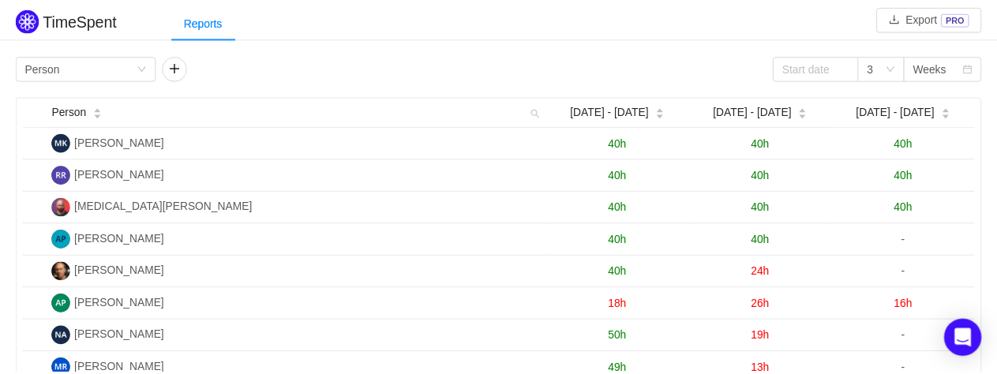
scroll to position [0, 0]
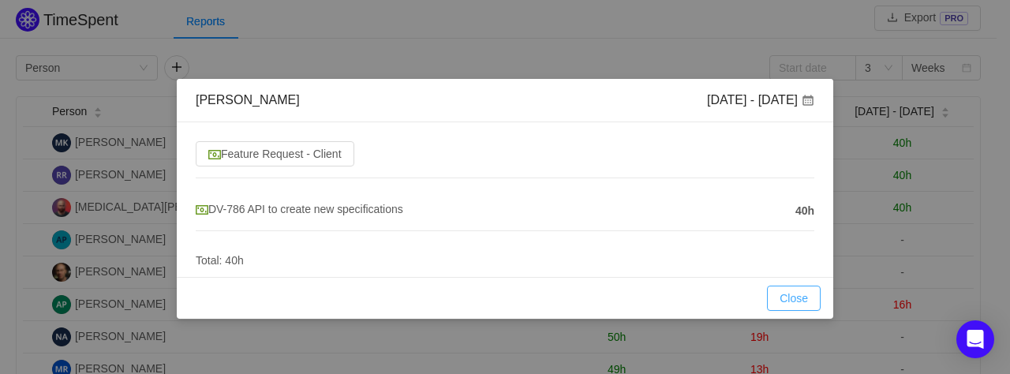
drag, startPoint x: 788, startPoint y: 276, endPoint x: 785, endPoint y: 292, distance: 16.0
click at [788, 277] on div "Close OK" at bounding box center [505, 298] width 657 height 42
click at [787, 301] on button "Close" at bounding box center [794, 298] width 54 height 25
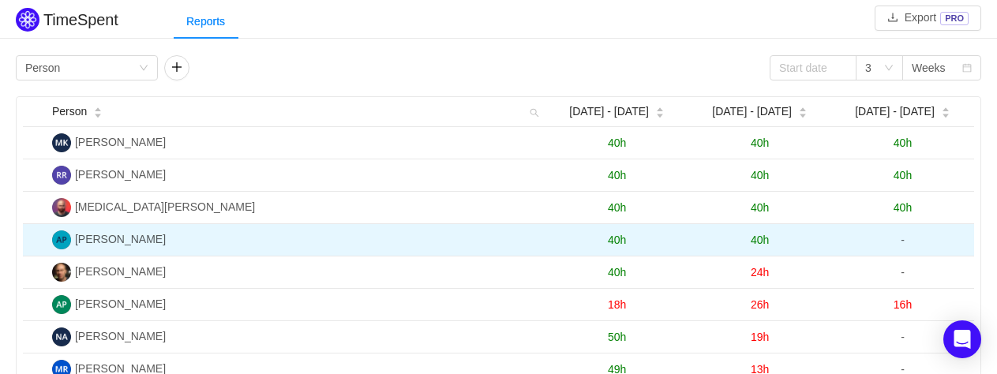
click at [575, 241] on td "40h" at bounding box center [616, 240] width 143 height 32
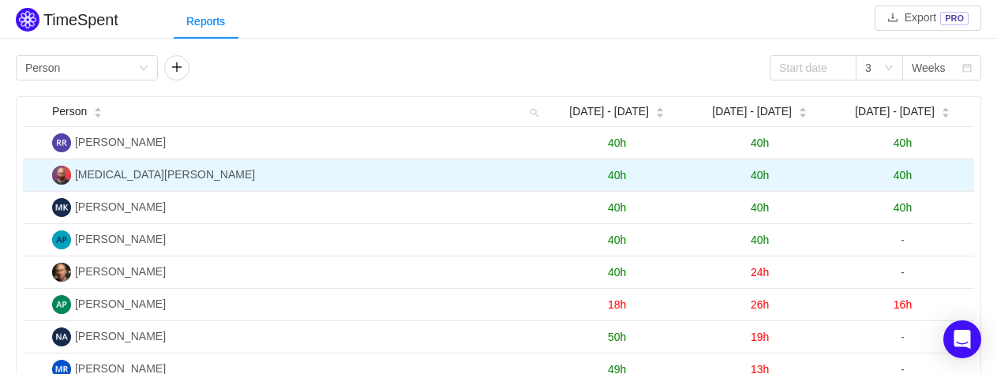
click at [906, 170] on span "40h" at bounding box center [902, 175] width 18 height 13
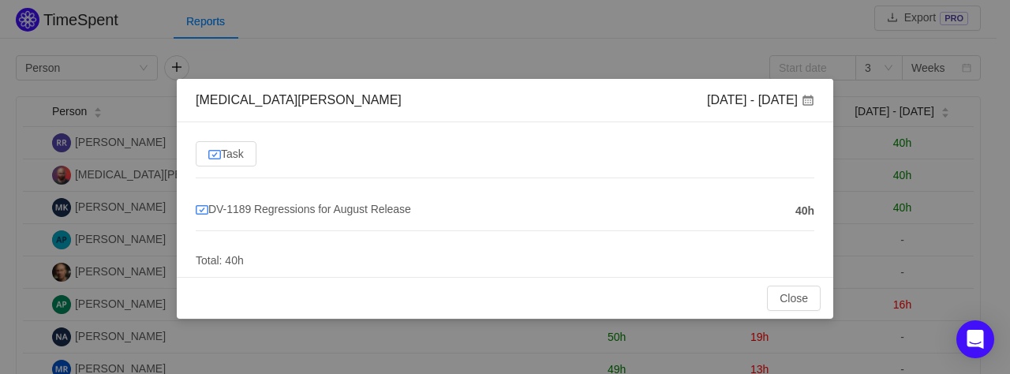
click at [801, 320] on div "Nikita Simakov Aug 25 - 31 Task DV-1189 Regressions for August Release 40h Tota…" at bounding box center [505, 187] width 1010 height 374
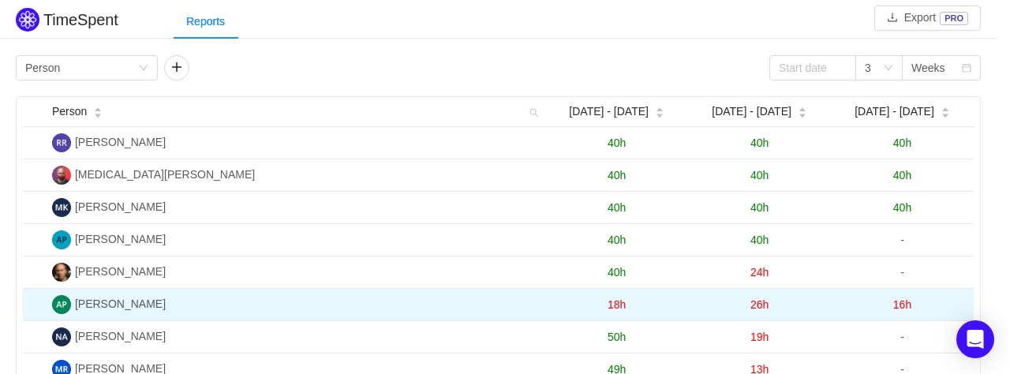
click at [801, 299] on body "TimeSpent Export PRO Reports Group by Person 3 Weeks Person Aug 11 - 17 Aug 18 …" at bounding box center [498, 187] width 997 height 374
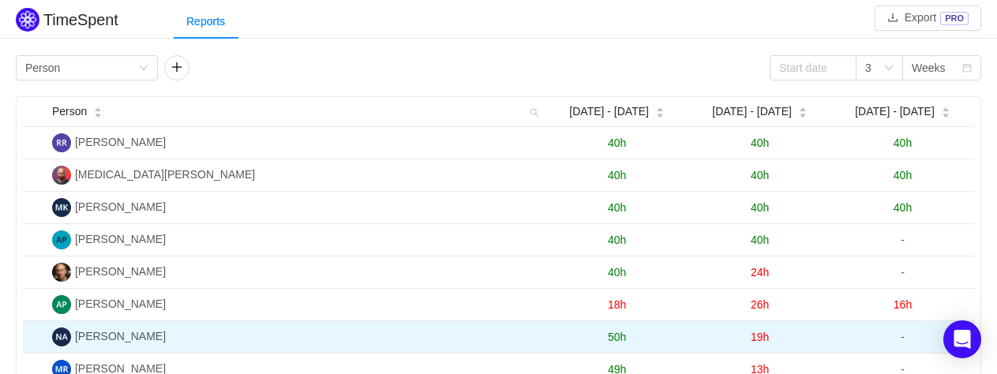
scroll to position [128, 0]
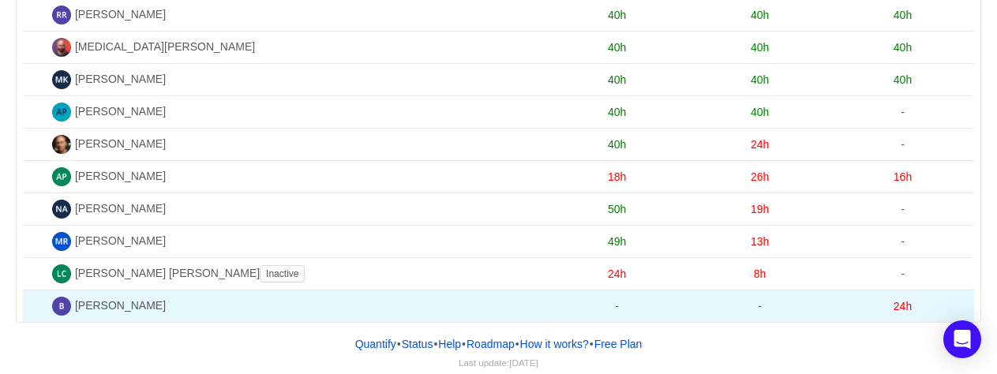
click at [904, 304] on span "24h" at bounding box center [902, 306] width 18 height 13
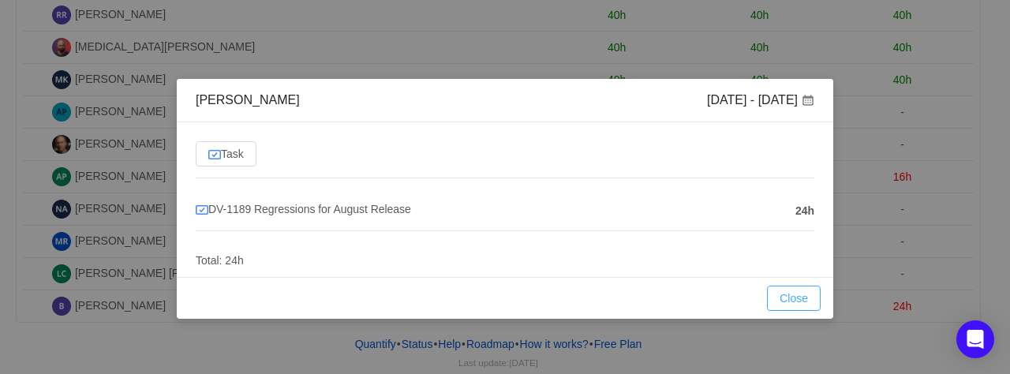
click at [771, 290] on button "Close" at bounding box center [794, 298] width 54 height 25
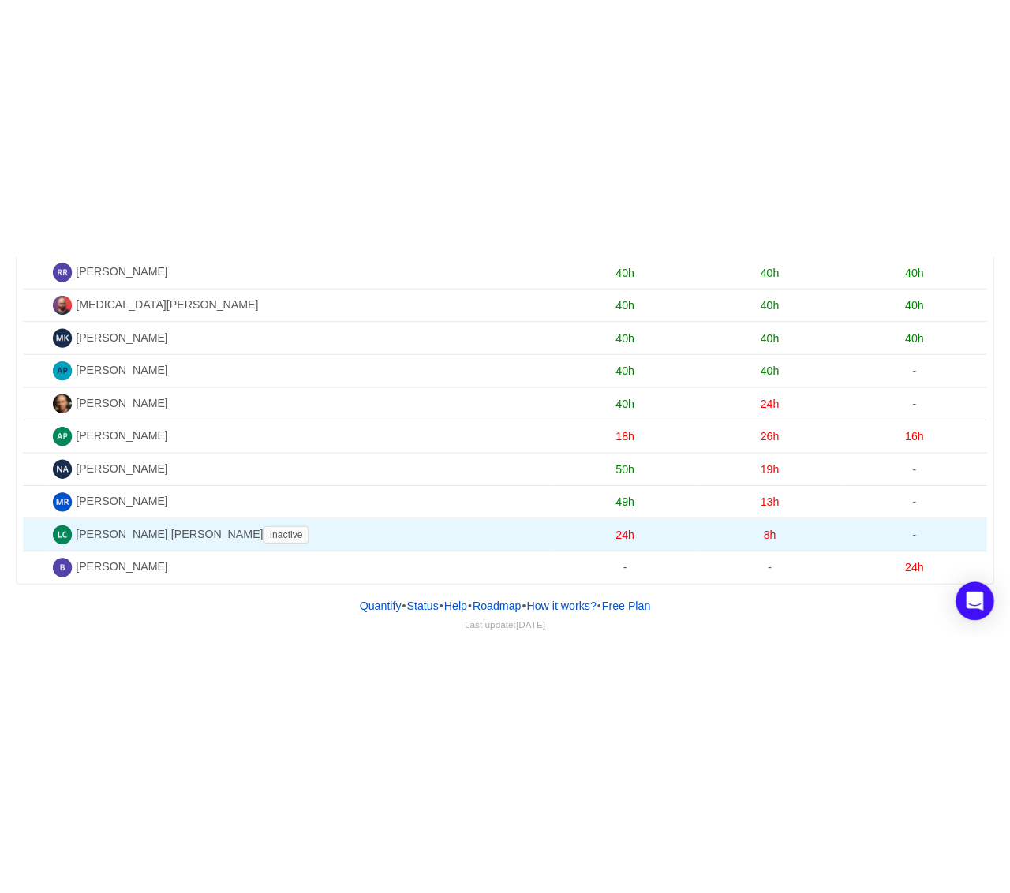
scroll to position [0, 0]
